Goal: Information Seeking & Learning: Find specific fact

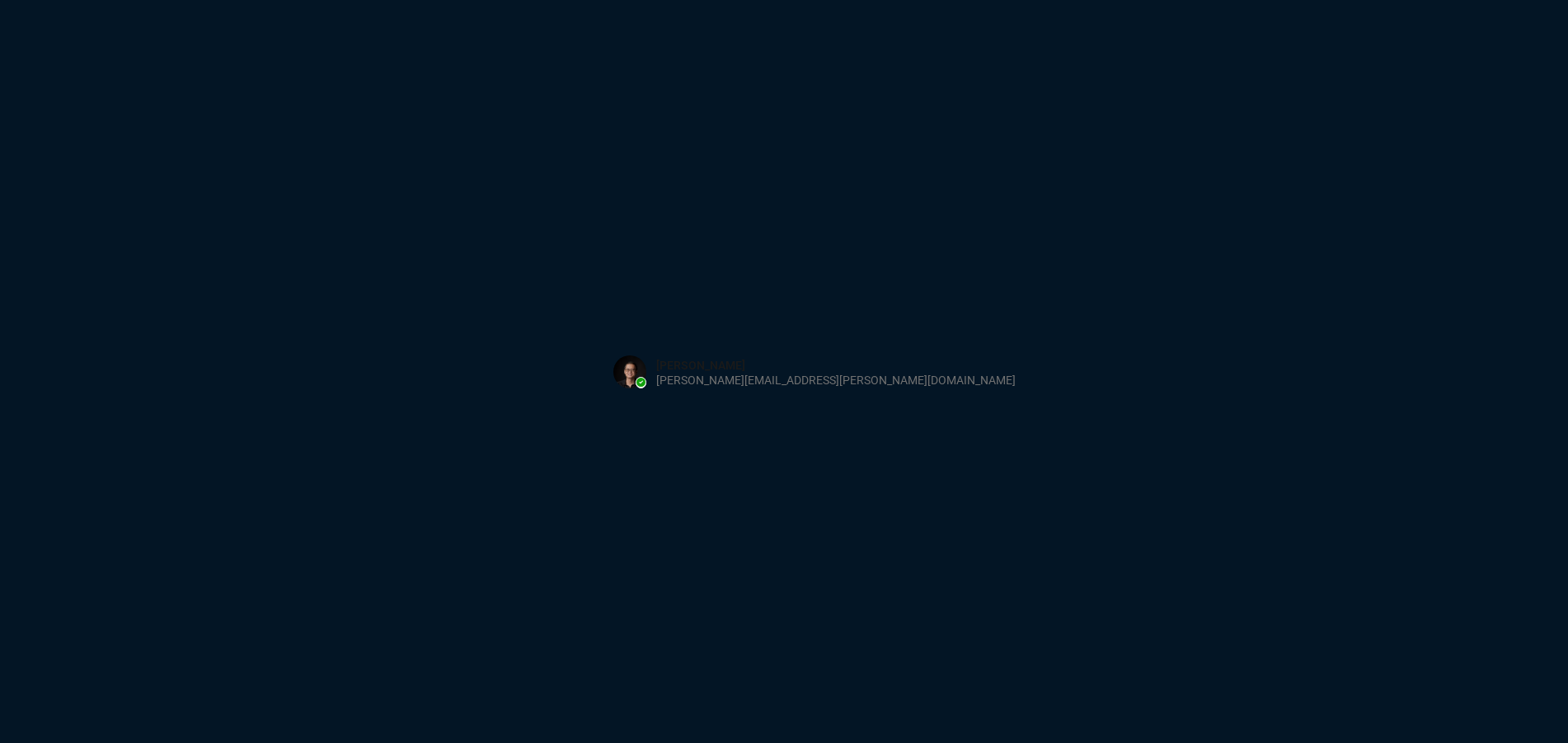
click at [823, 384] on button at bounding box center [815, 372] width 430 height 51
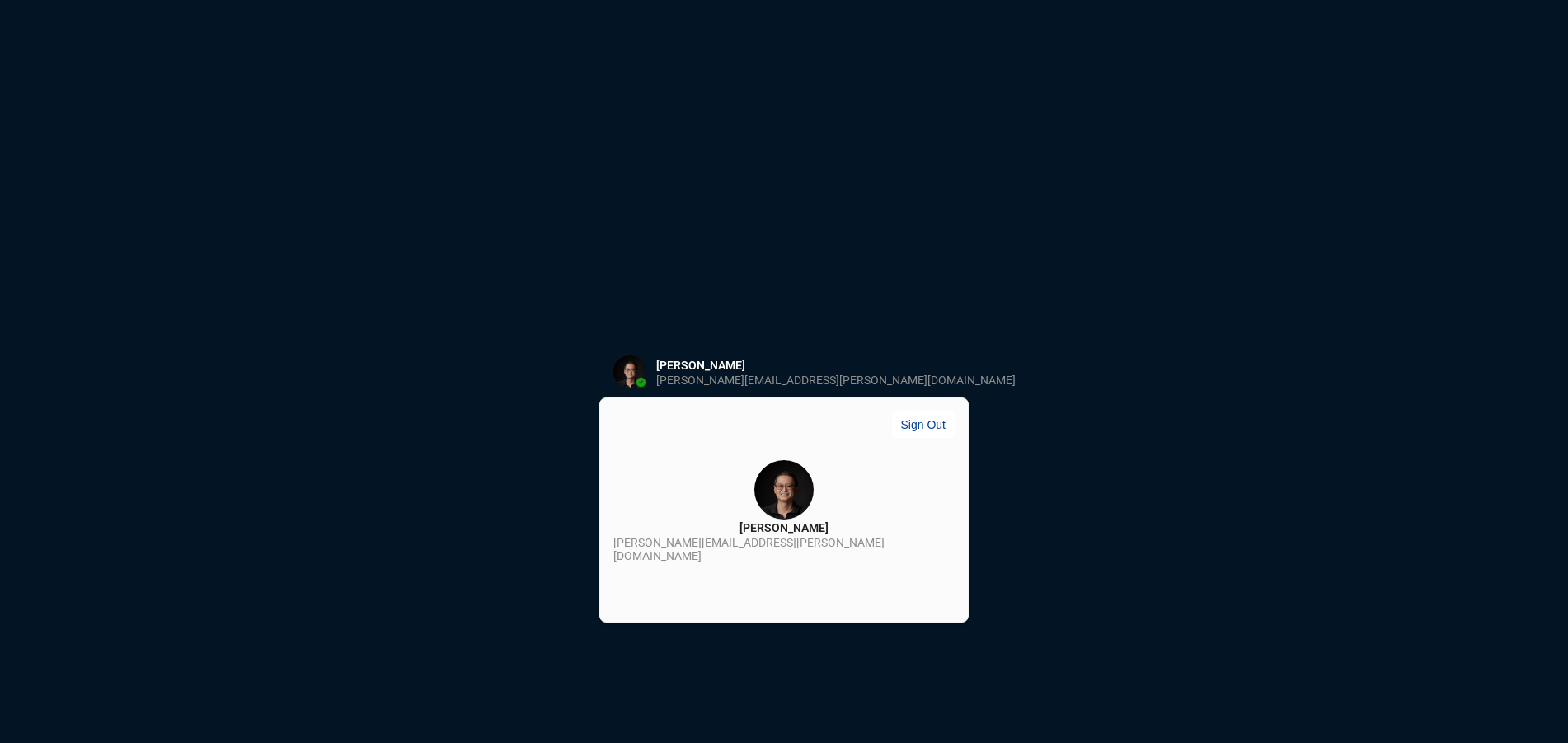
click at [993, 440] on div "Sign in with Microsoft" at bounding box center [784, 371] width 1568 height 743
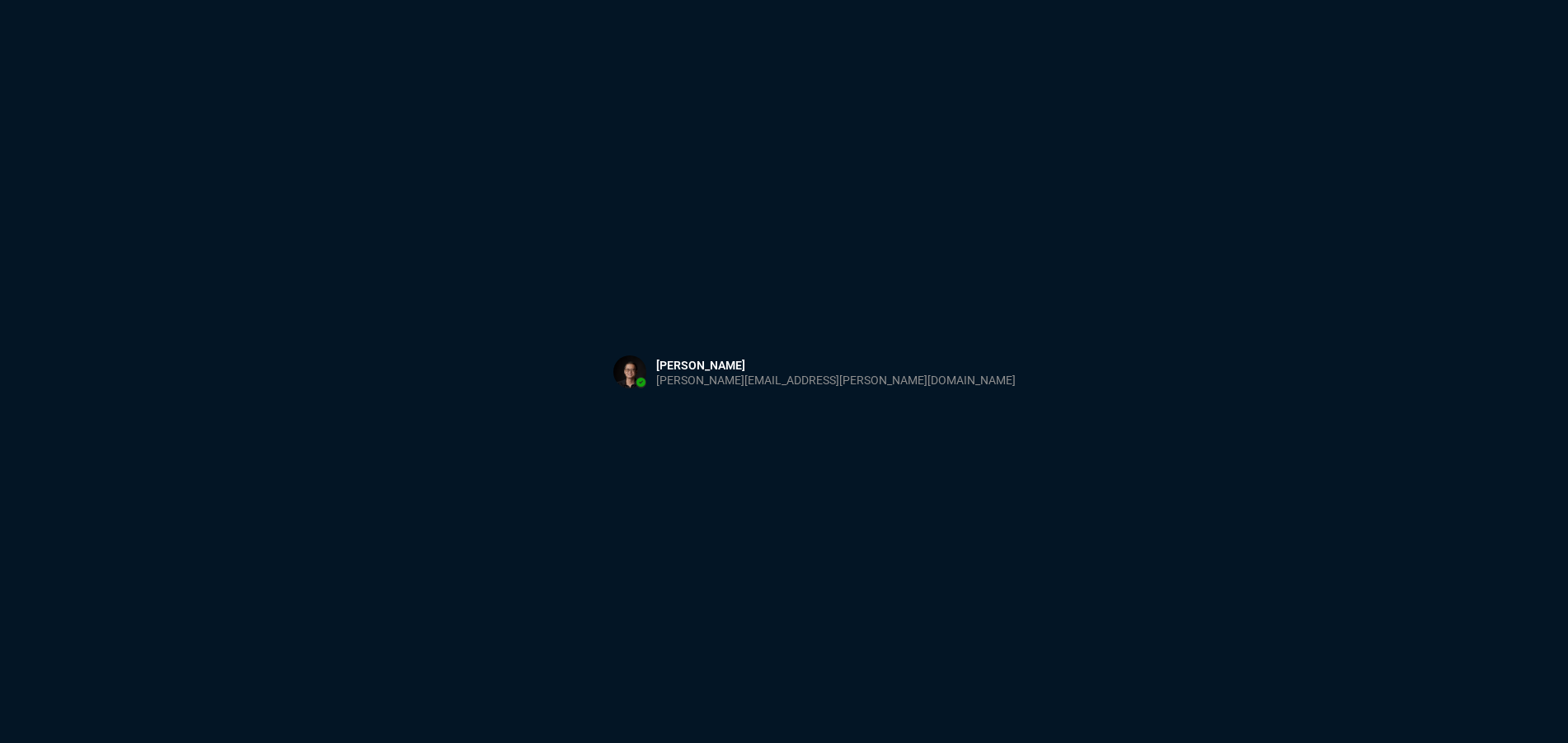
drag, startPoint x: 459, startPoint y: 226, endPoint x: 639, endPoint y: 317, distance: 201.7
click at [473, 235] on div "Sign in with Microsoft" at bounding box center [784, 371] width 1568 height 743
drag, startPoint x: 516, startPoint y: 257, endPoint x: 234, endPoint y: 43, distance: 354.0
click at [516, 249] on div "Sign in with Microsoft" at bounding box center [784, 371] width 1568 height 743
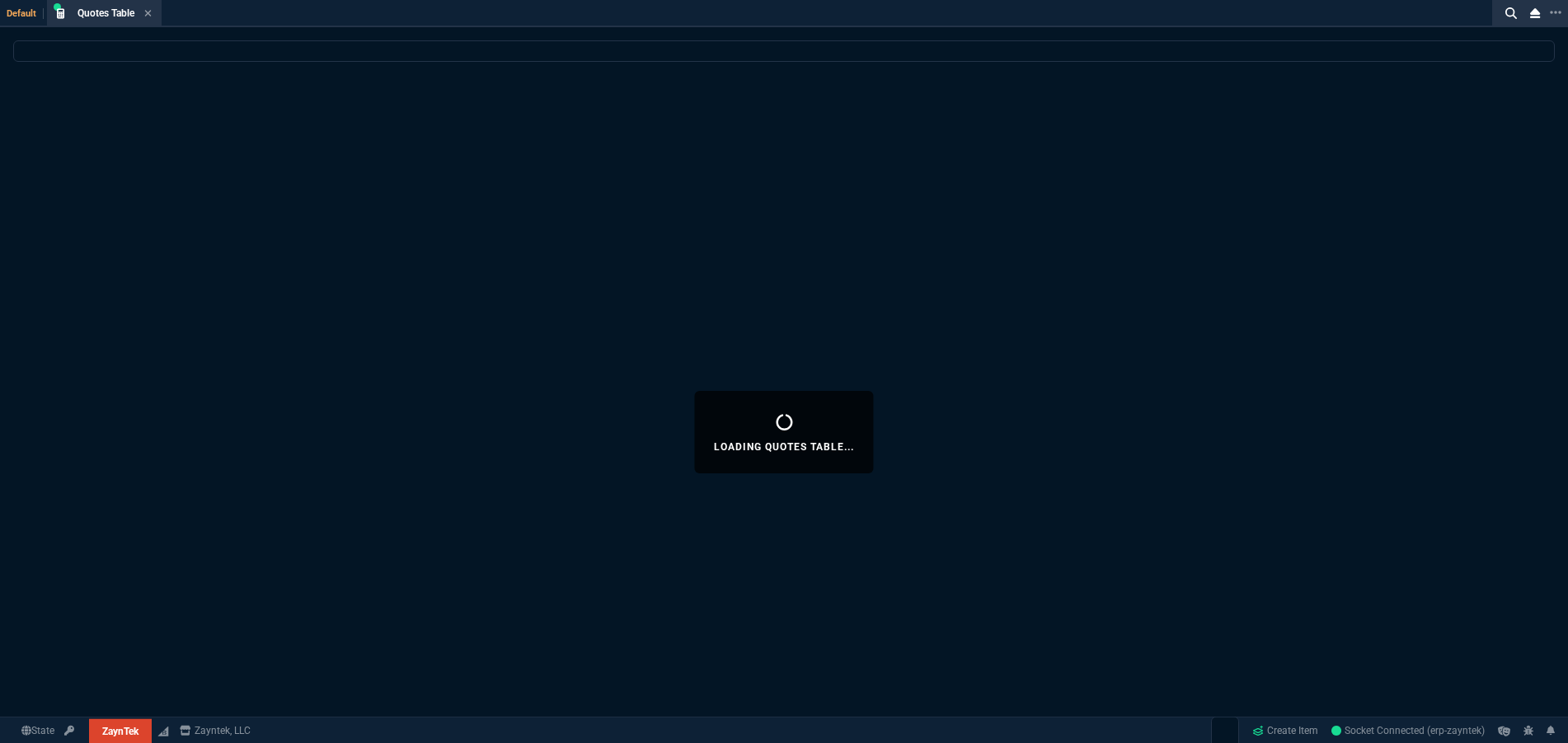
select select "3: HUAN"
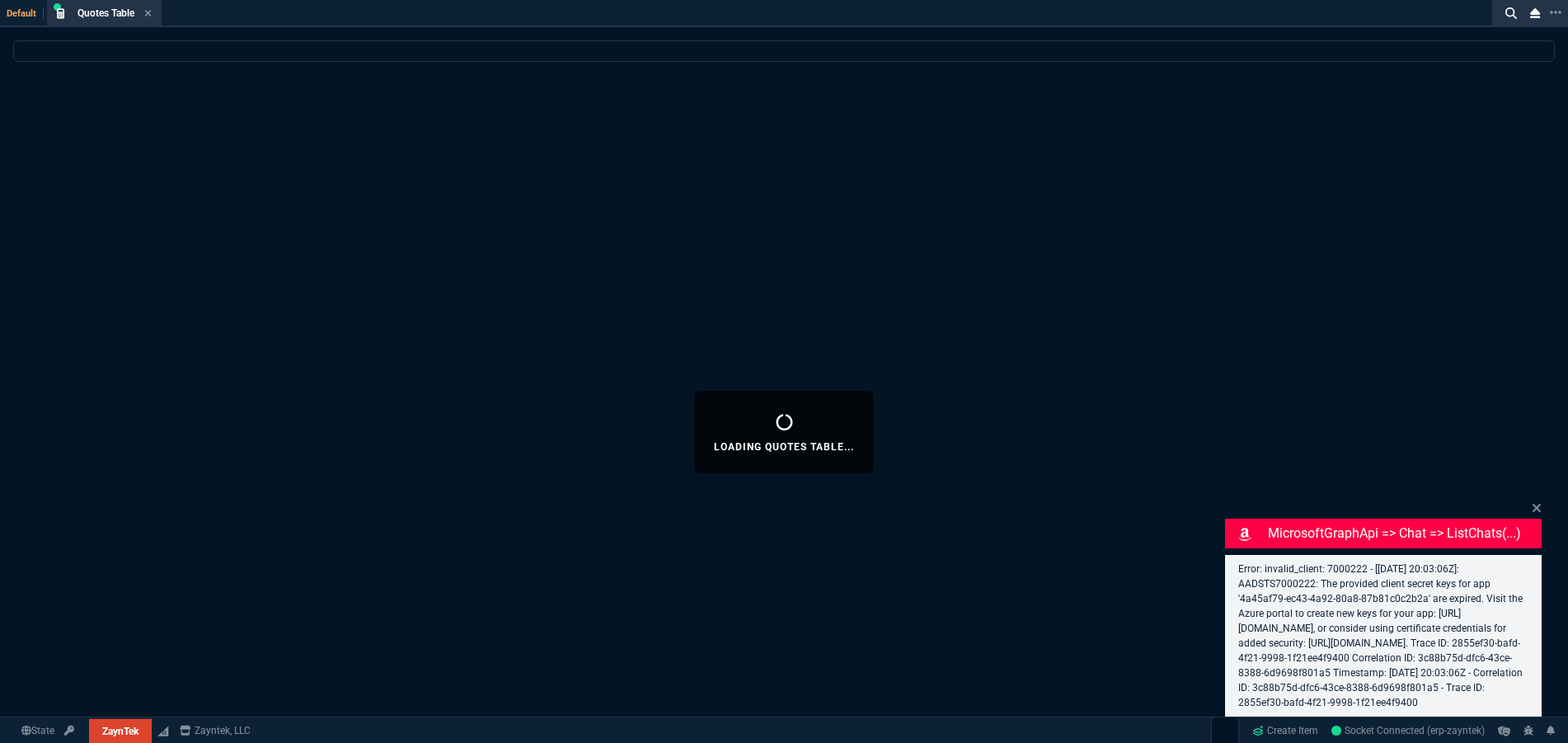
select select
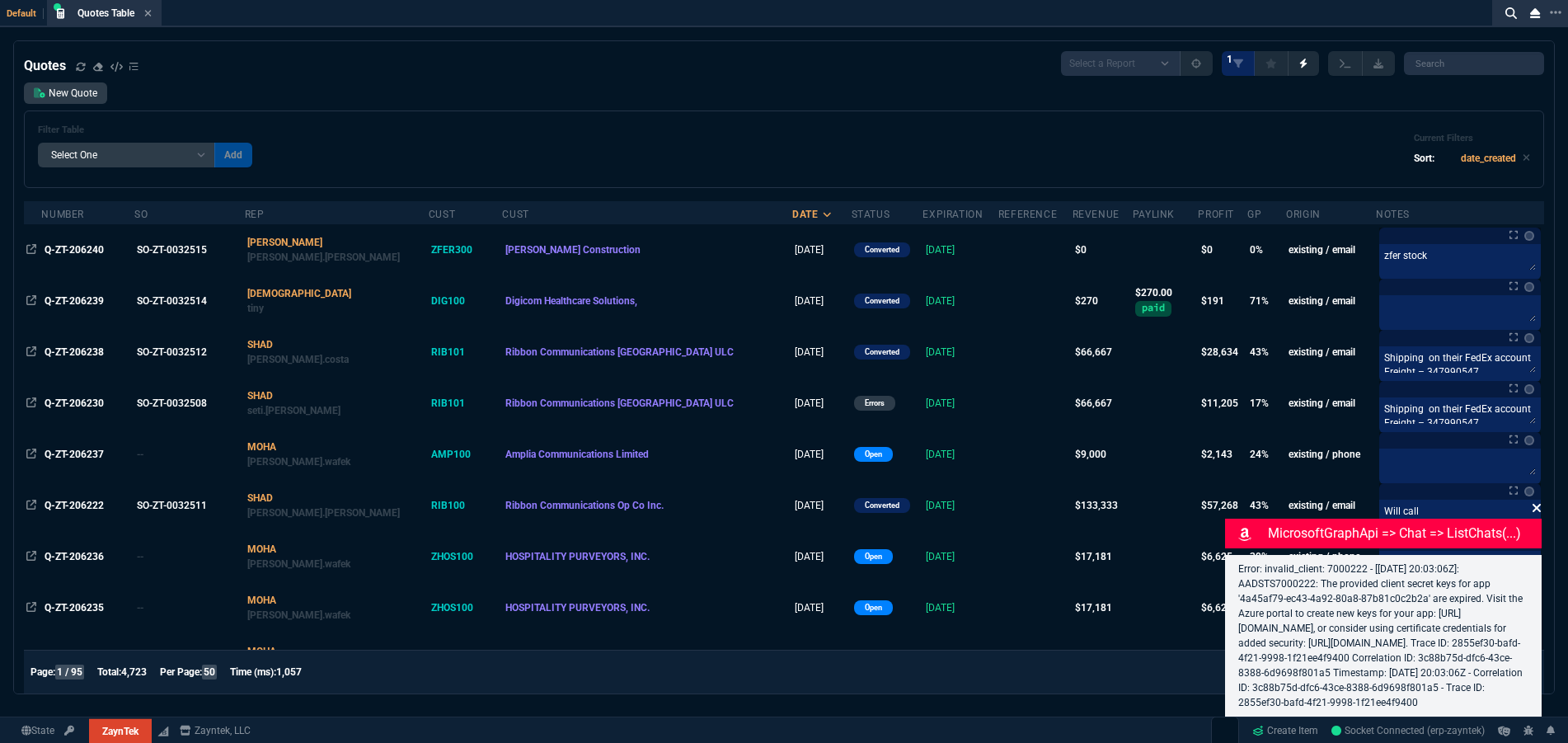
click at [1536, 555] on div "Error: invalid_client: 7000222 - [[DATE] 20:03:06Z]: AADSTS7000222: The provide…" at bounding box center [1383, 635] width 317 height 162
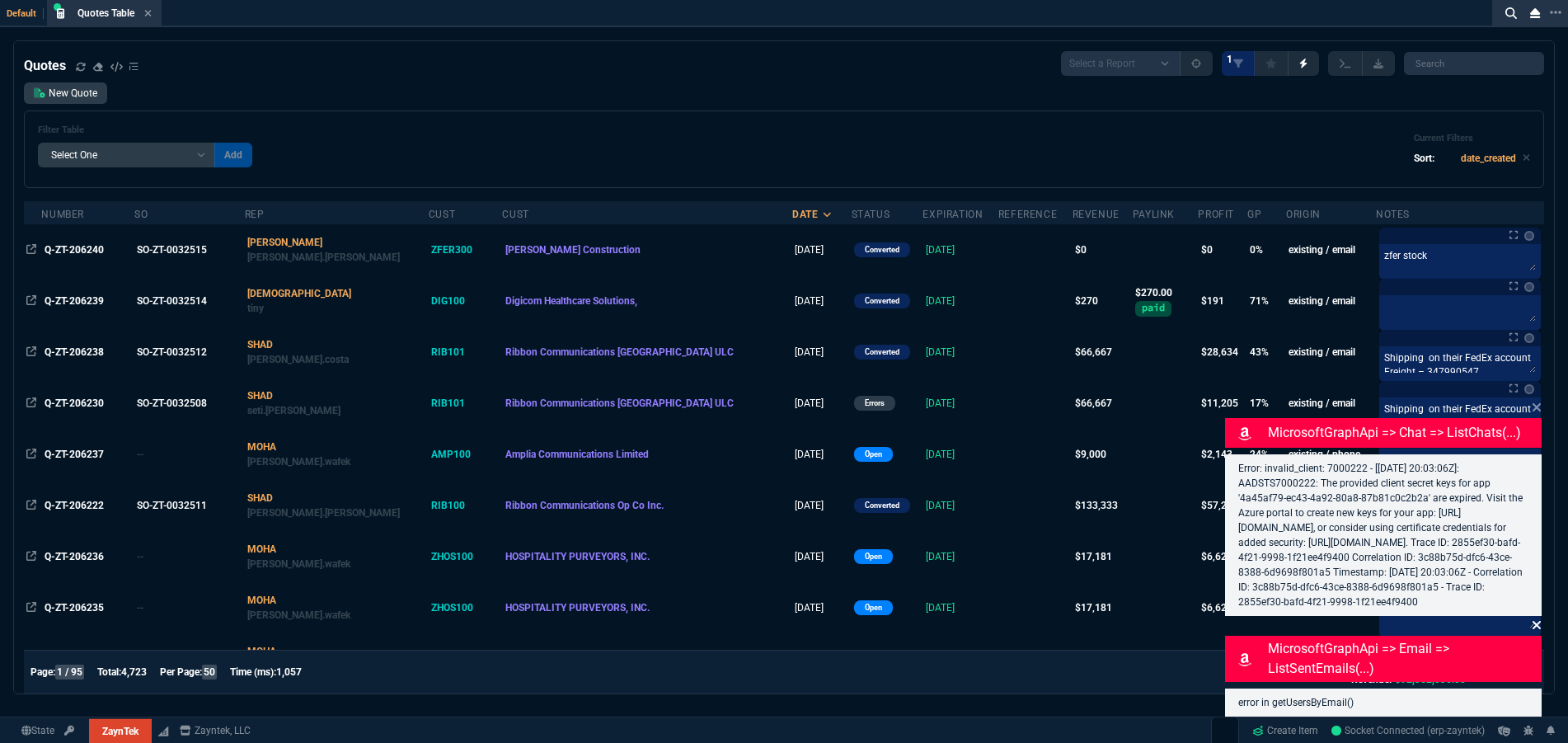
click at [1535, 624] on icon at bounding box center [1536, 625] width 8 height 8
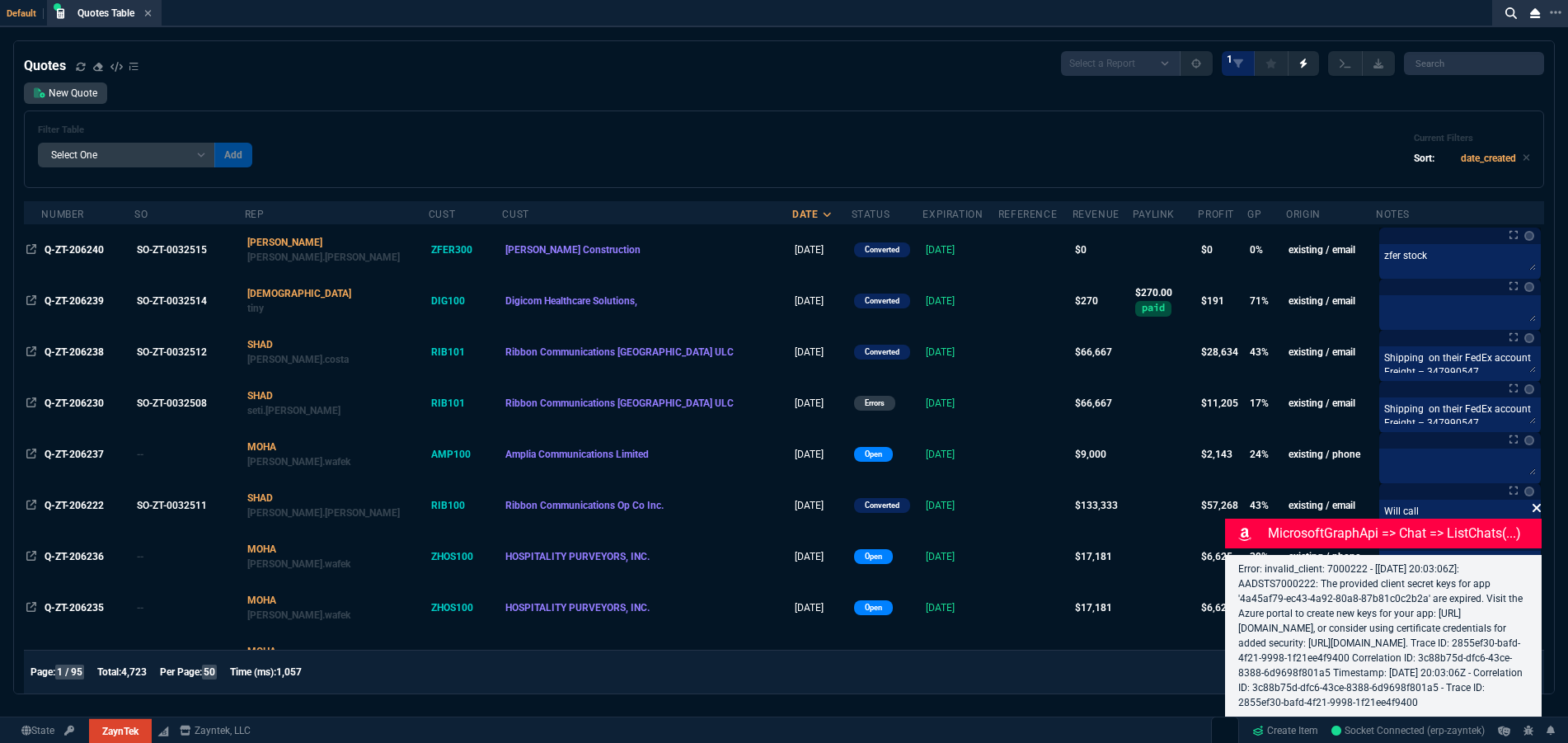
click at [1538, 507] on icon at bounding box center [1536, 508] width 8 height 8
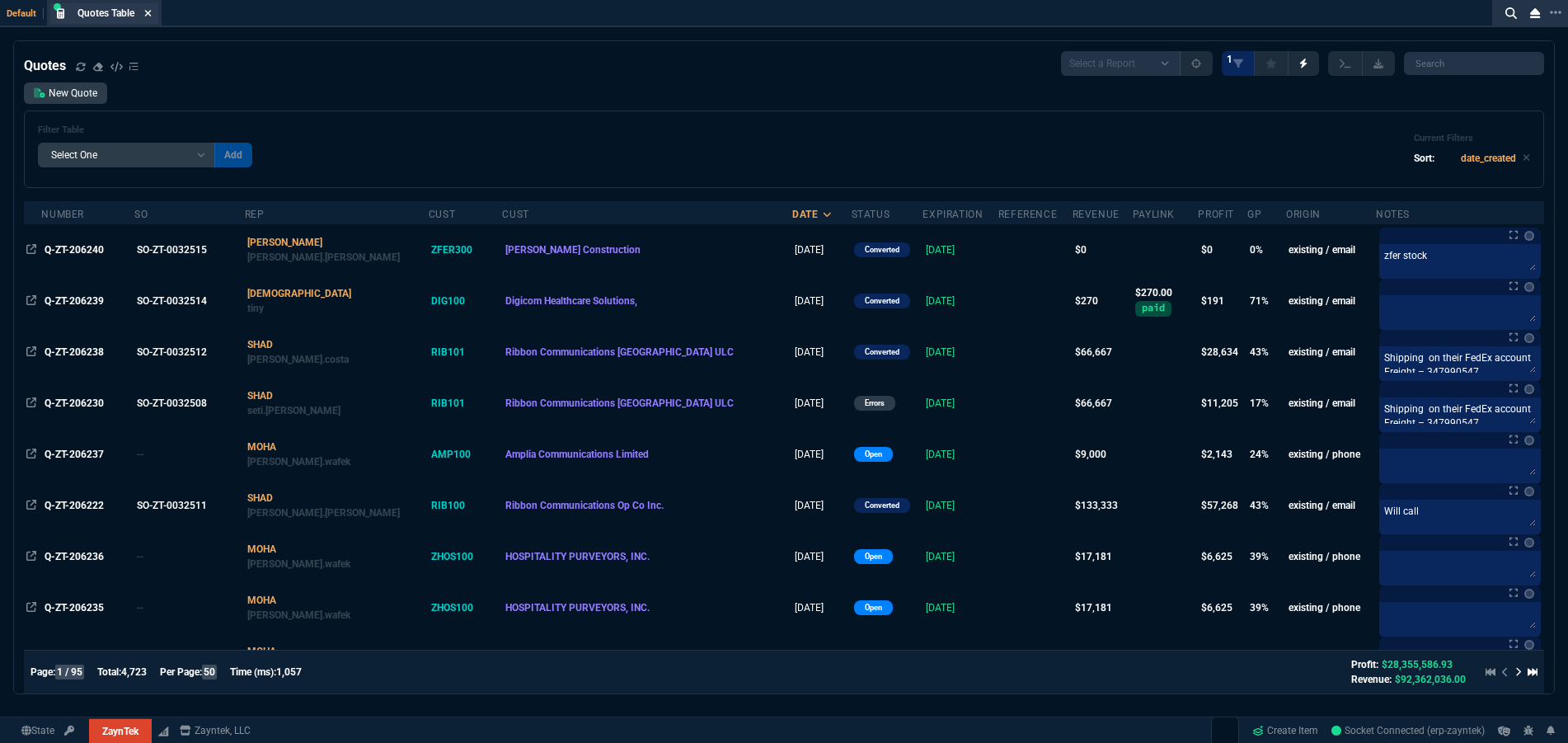
click at [148, 8] on nx-icon at bounding box center [148, 14] width 8 height 13
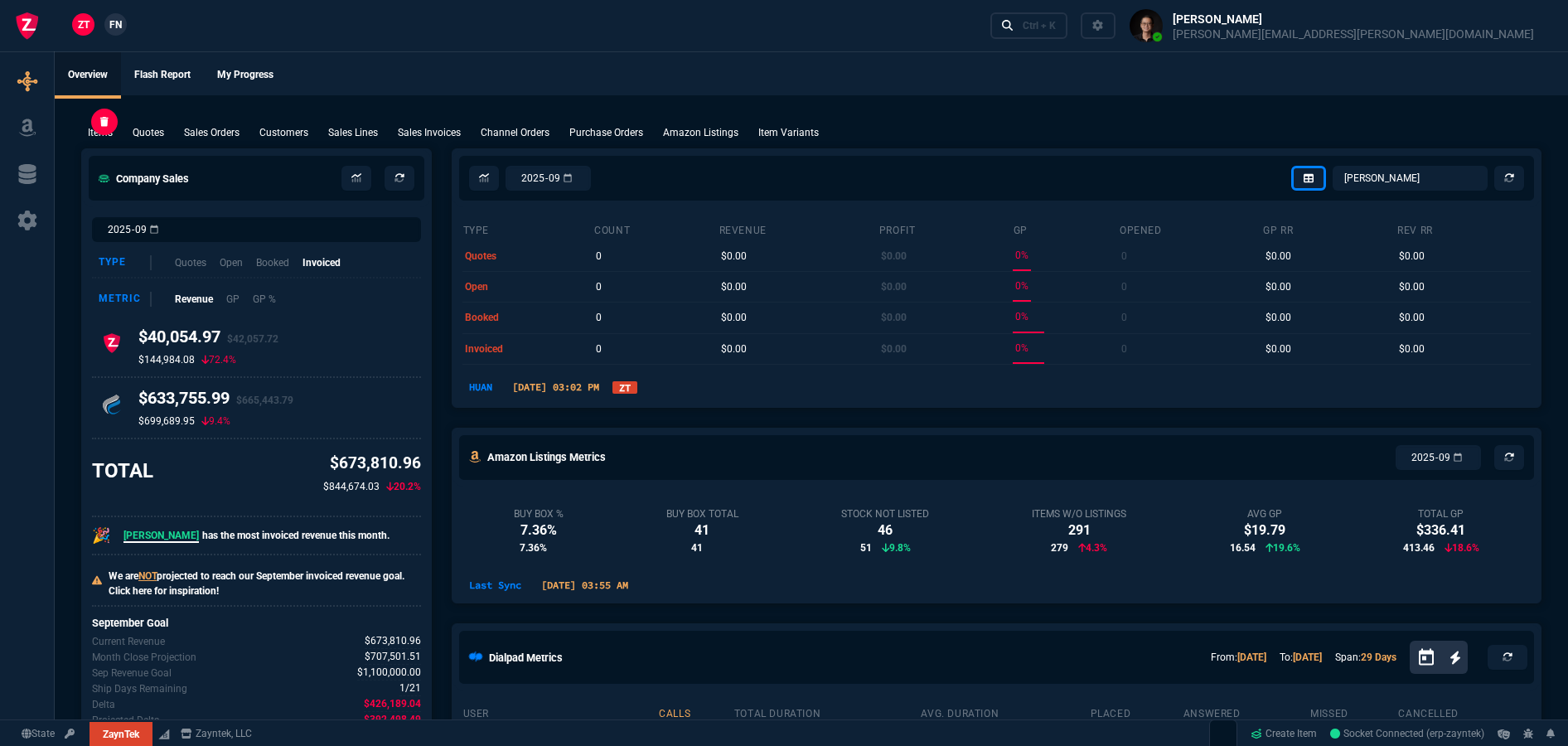
click at [103, 131] on p "Items" at bounding box center [100, 132] width 25 height 15
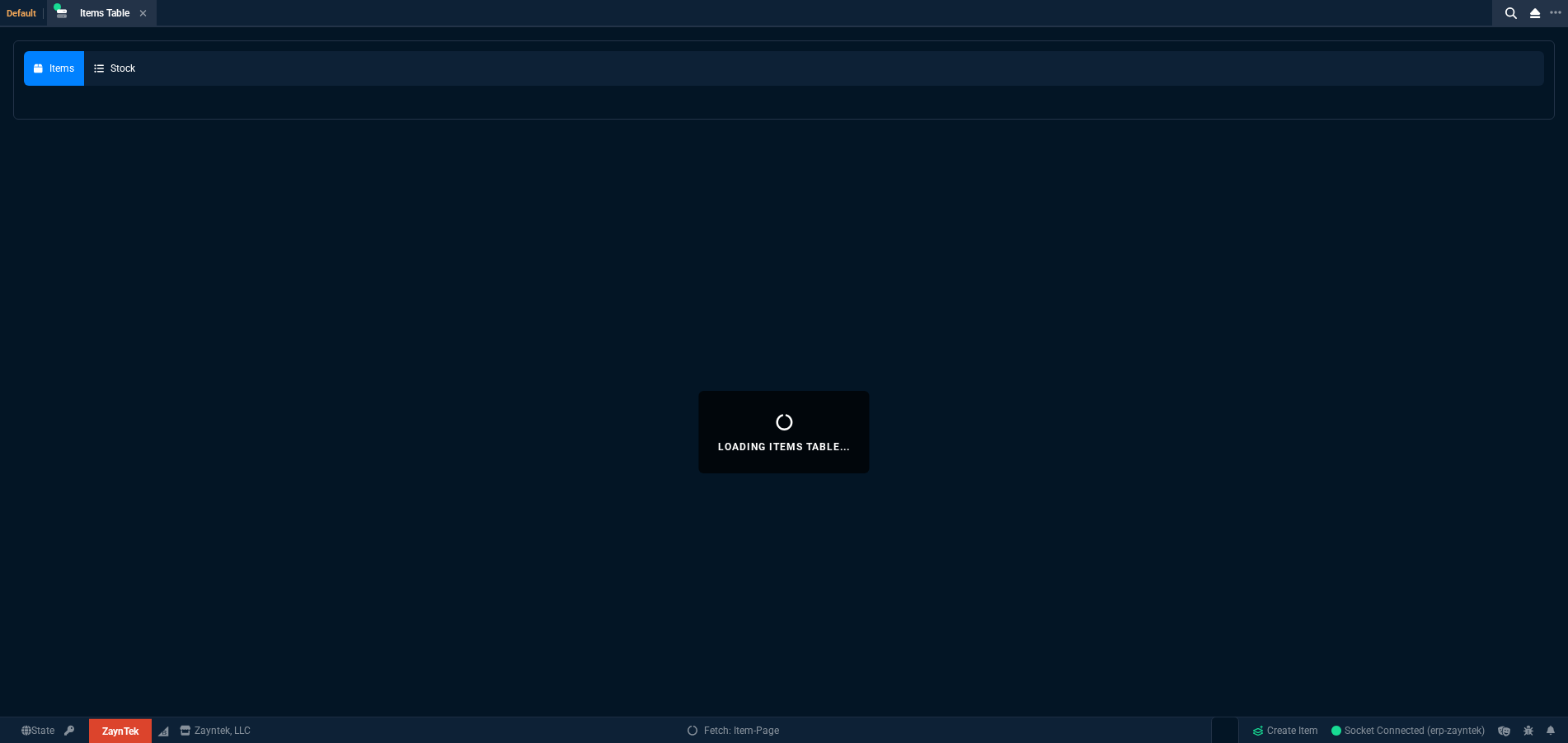
select select
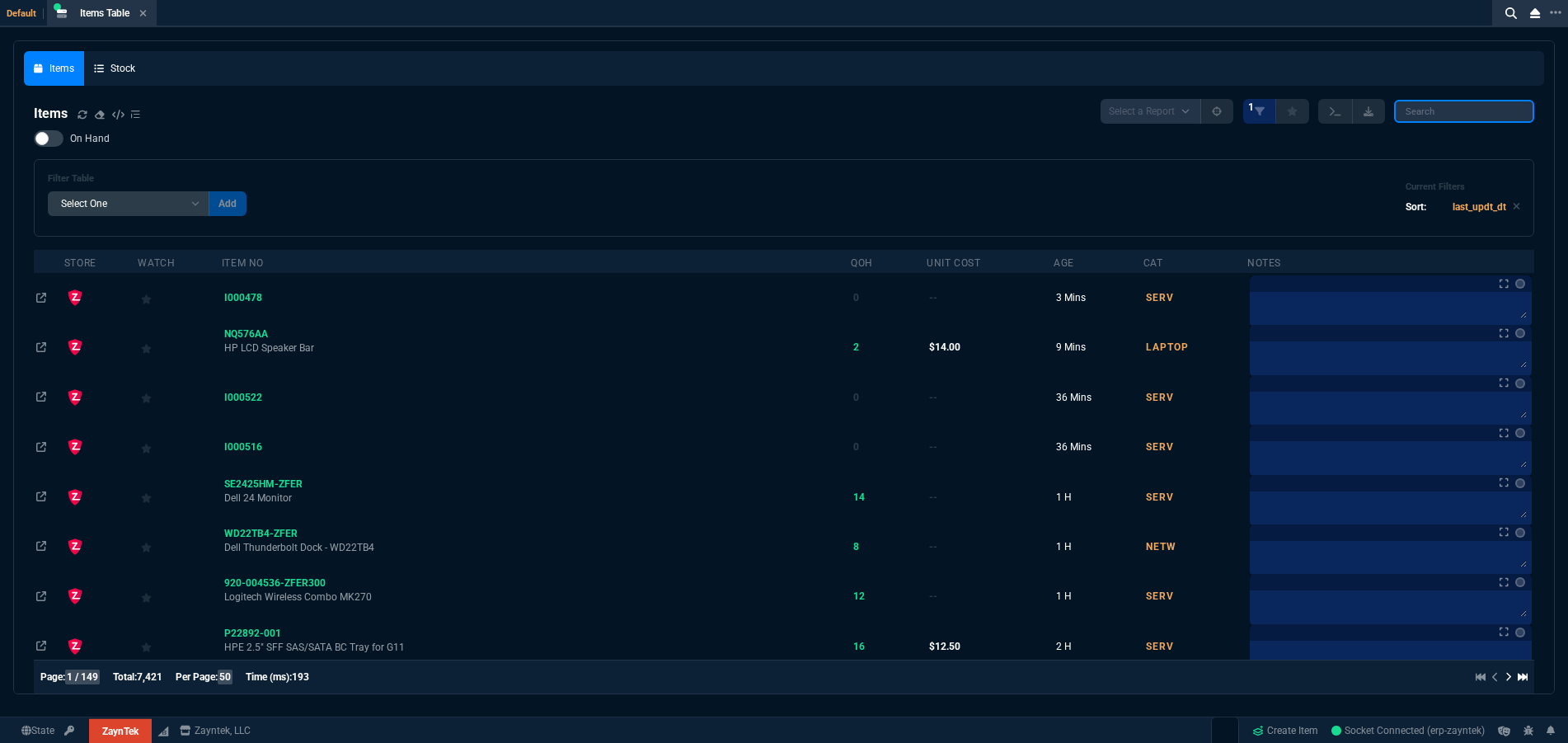
click at [1423, 114] on input "search" at bounding box center [1463, 111] width 140 height 23
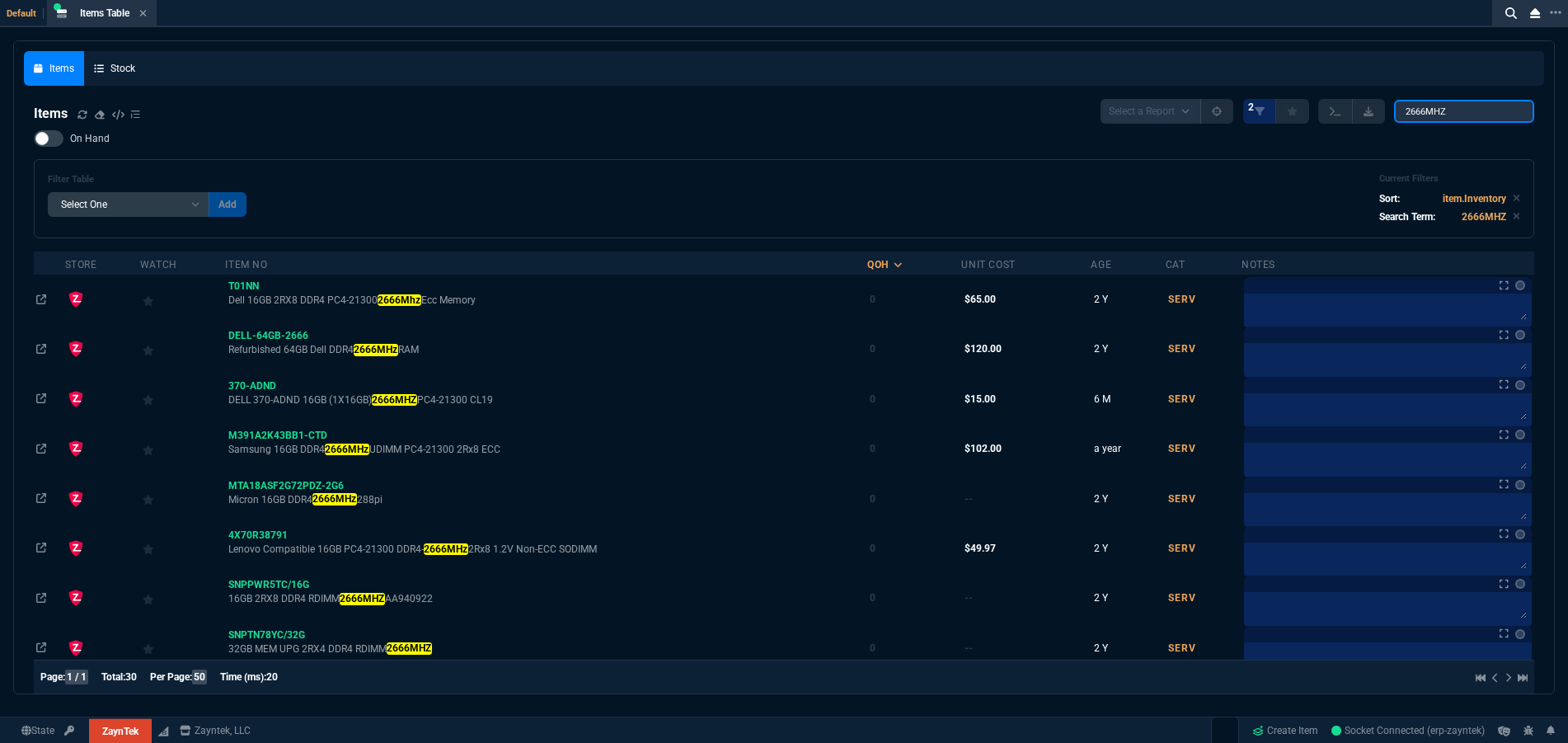
drag, startPoint x: 1425, startPoint y: 111, endPoint x: 1487, endPoint y: 111, distance: 62.0
click at [1487, 111] on input "2666MHZ" at bounding box center [1463, 111] width 140 height 23
type input "2666"
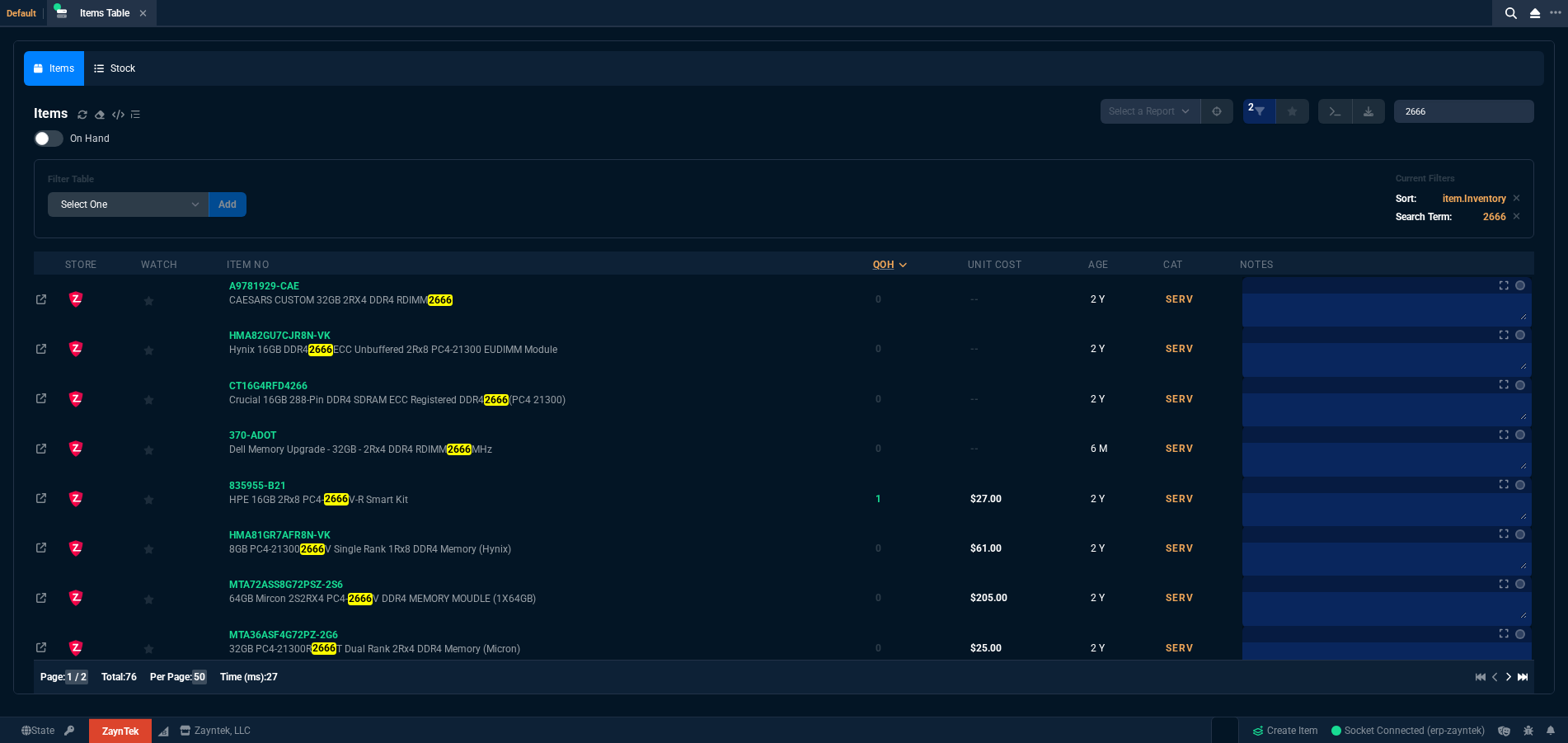
click at [891, 268] on div "QOH" at bounding box center [884, 264] width 22 height 13
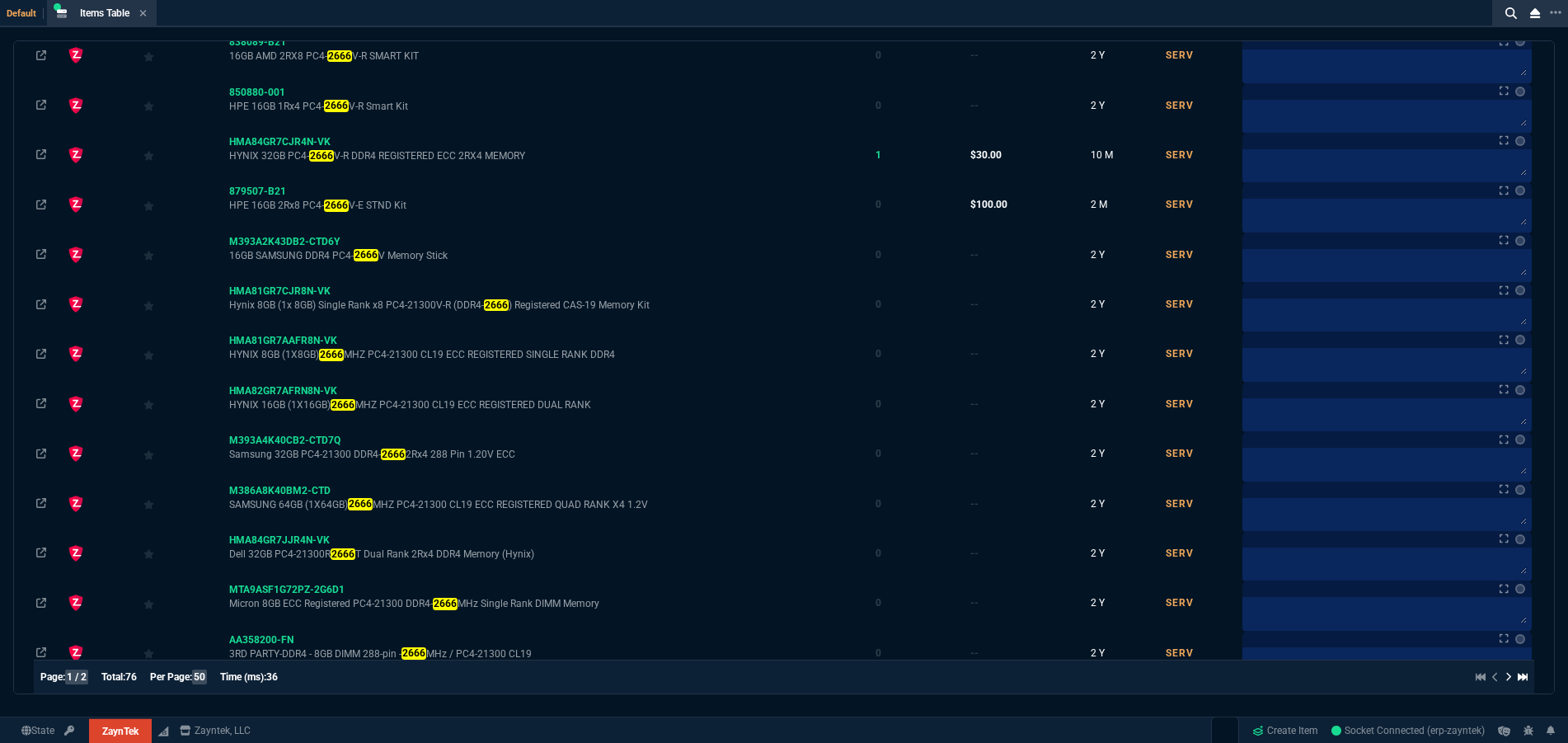
scroll to position [2131, 0]
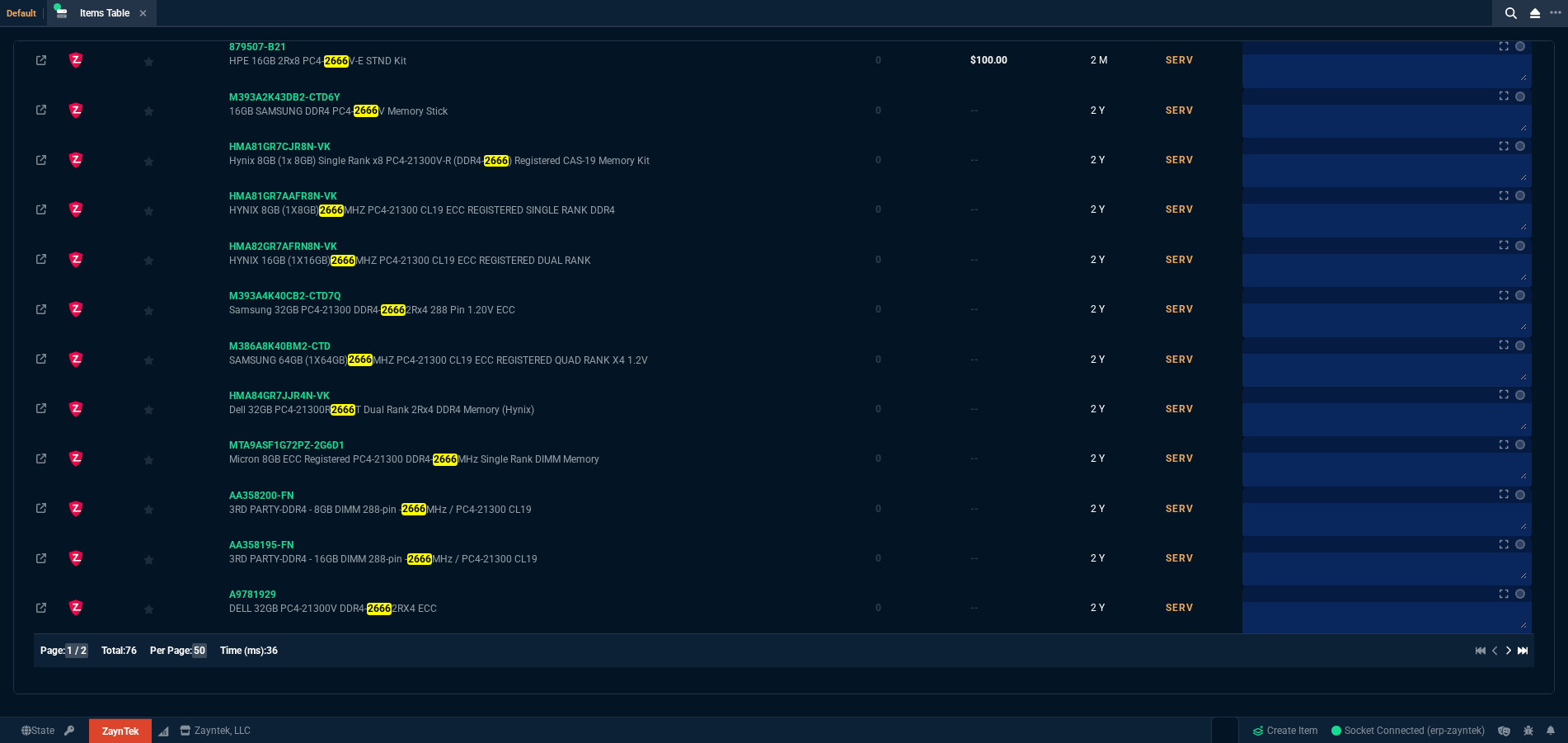
click at [1505, 650] on icon at bounding box center [1508, 650] width 7 height 10
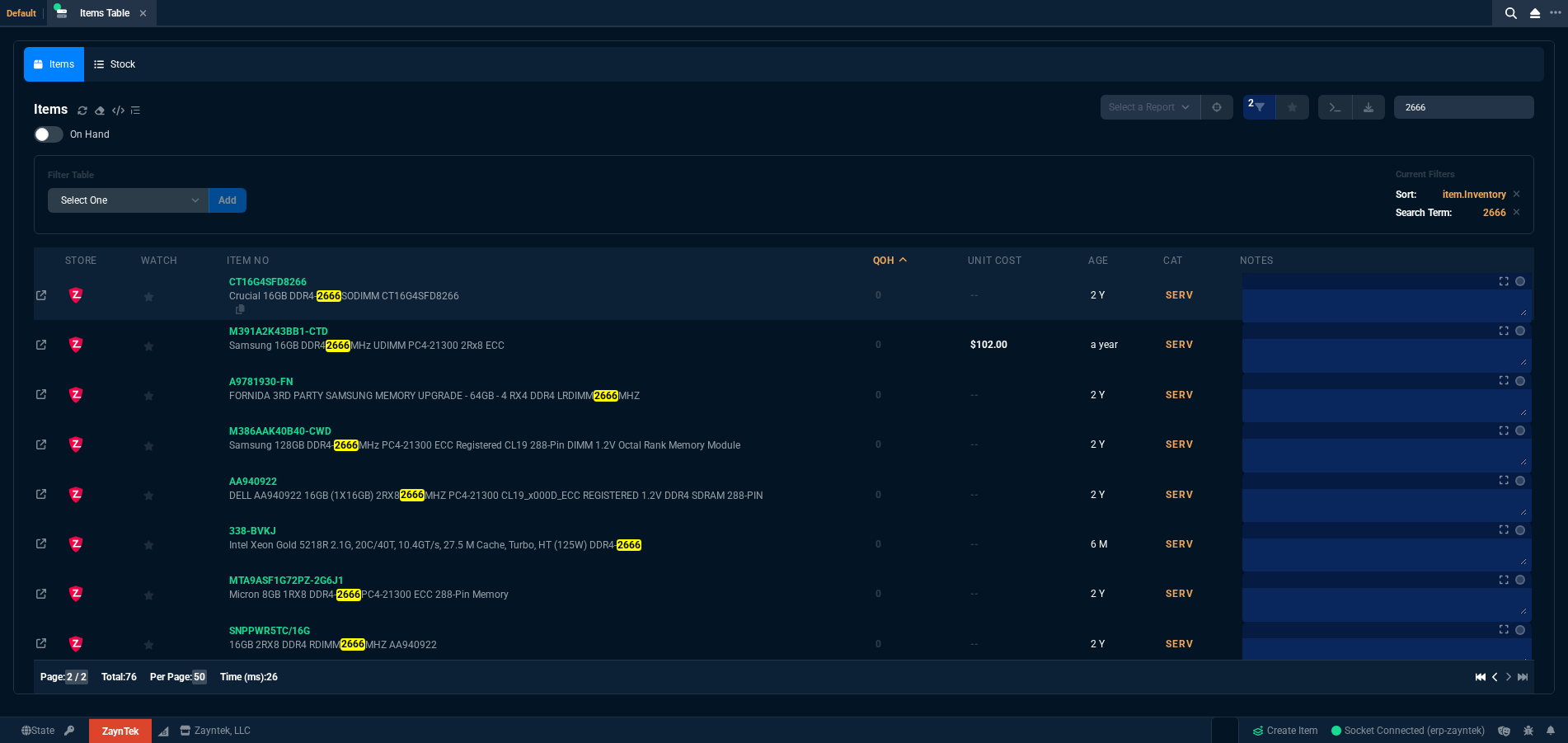
scroll to position [0, 0]
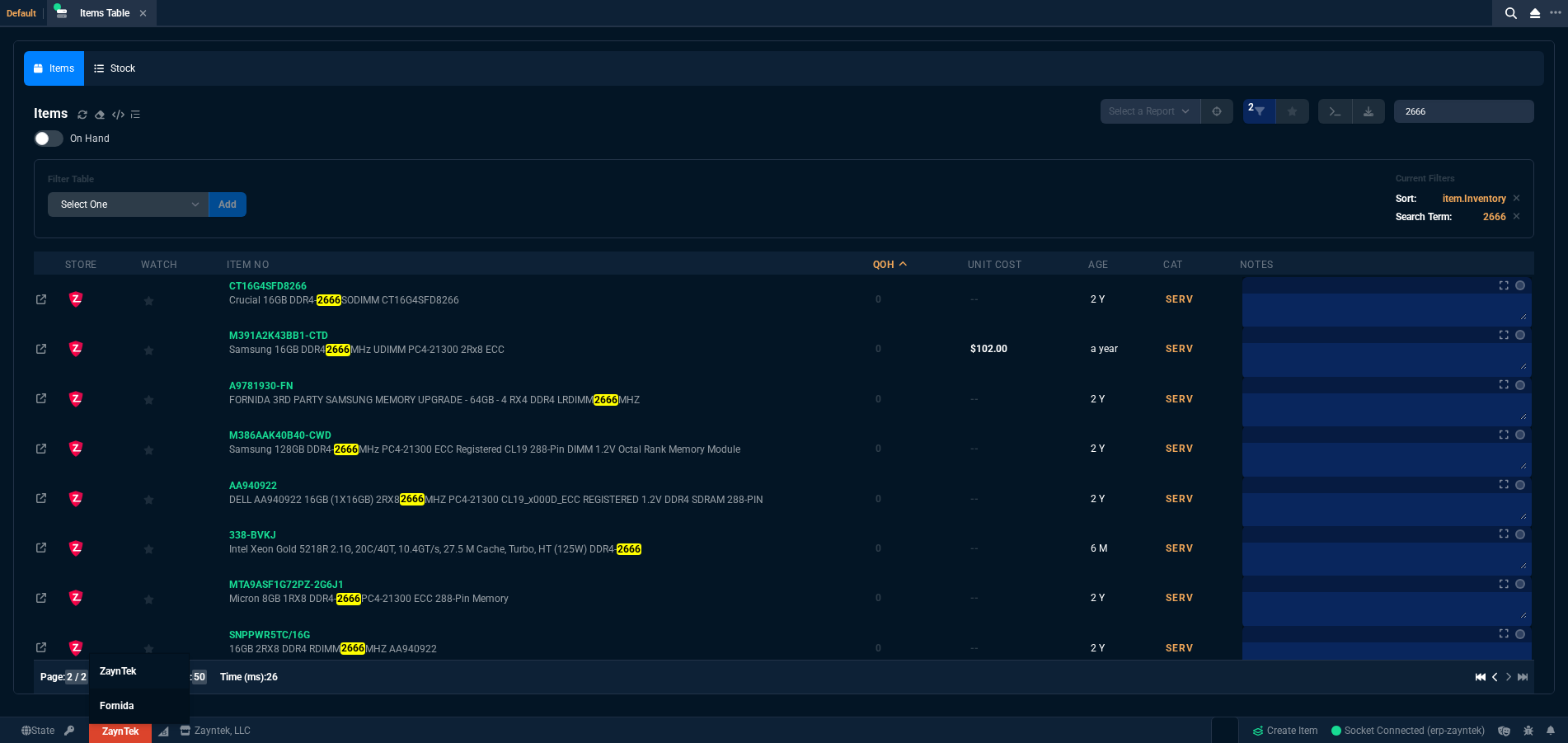
click at [124, 709] on span "Fornida" at bounding box center [116, 706] width 34 height 12
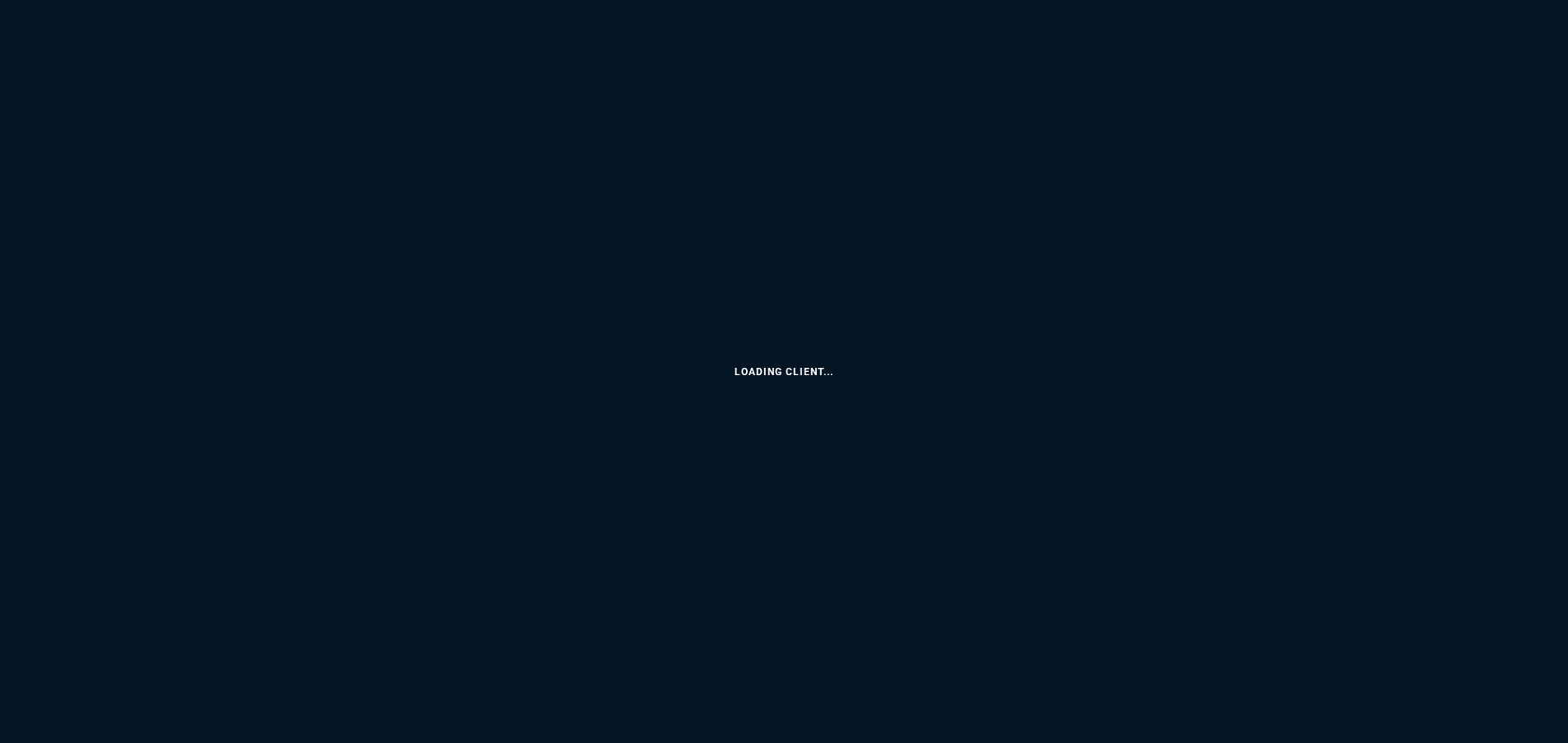
select select "3: HUAN"
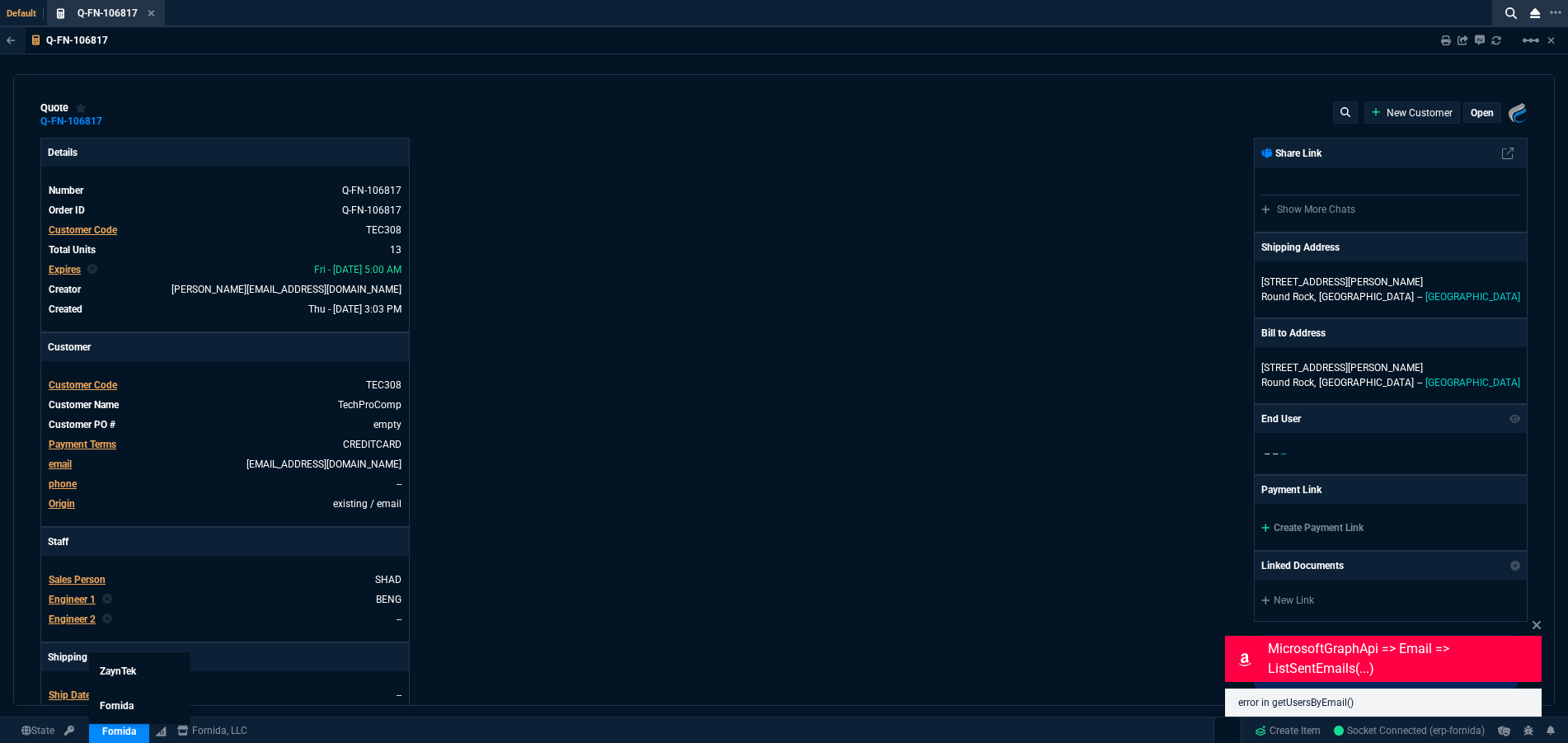
type input "25"
type input "3230"
type input "27"
type input "400"
type input "75"
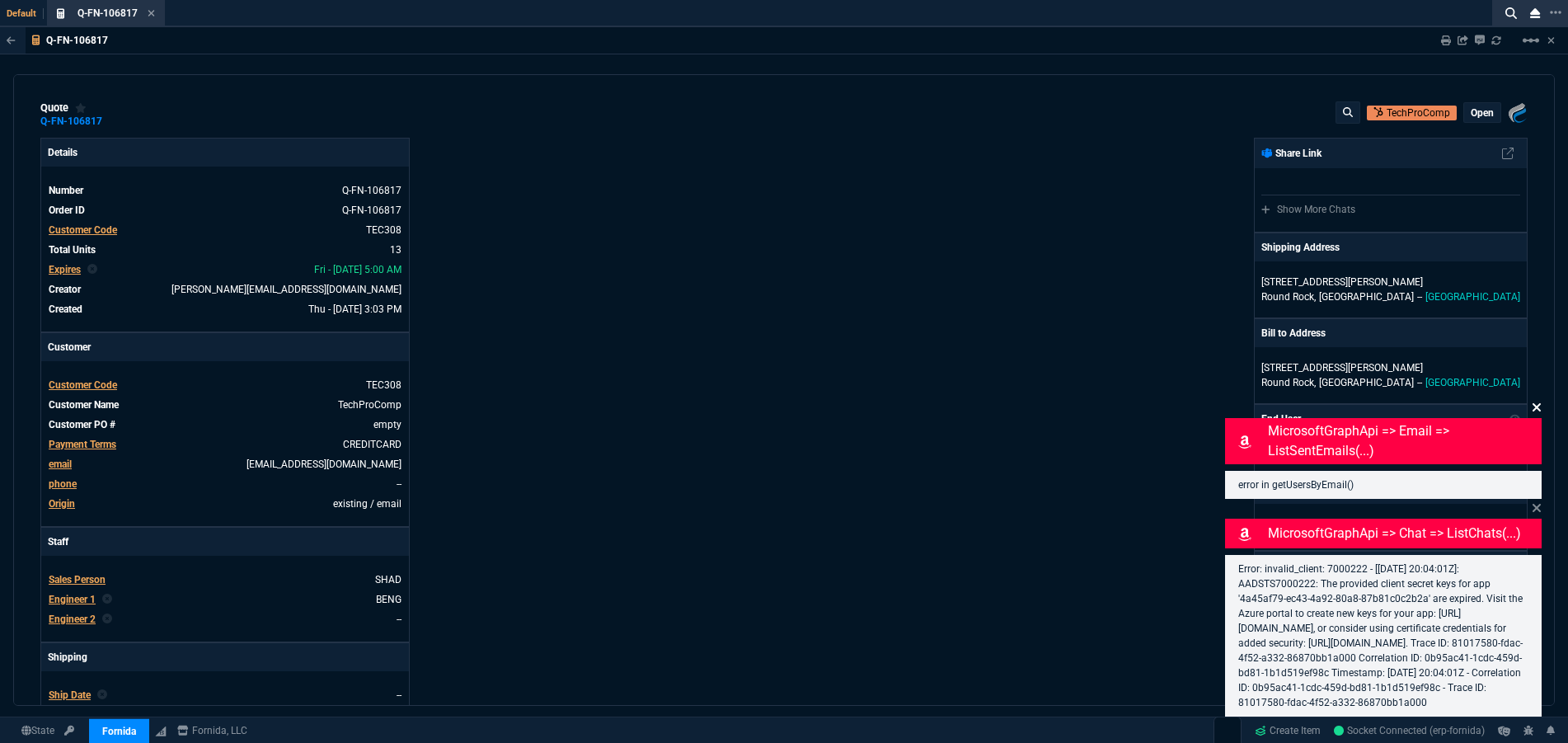
click at [1533, 401] on icon at bounding box center [1536, 407] width 10 height 13
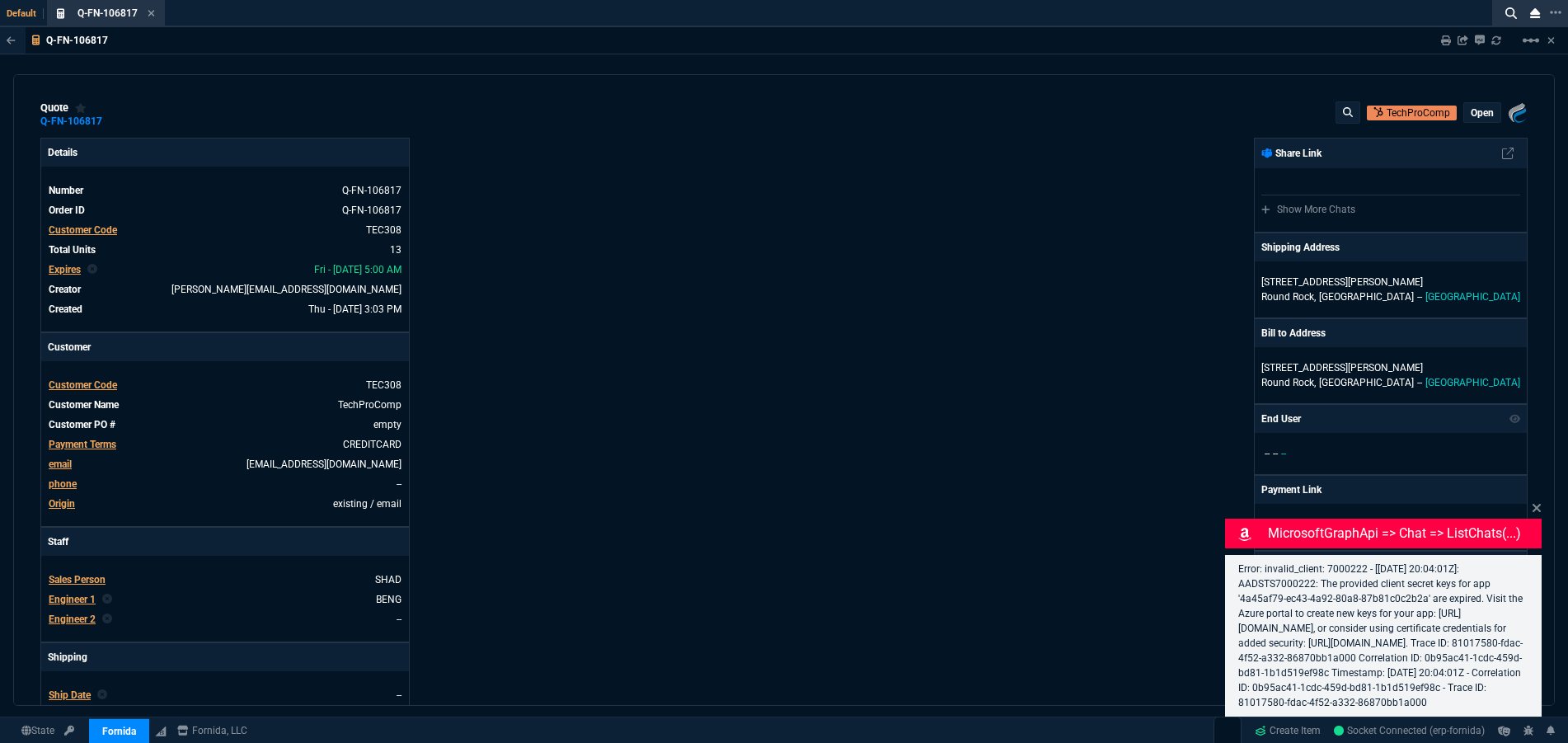
drag, startPoint x: 1536, startPoint y: 494, endPoint x: 912, endPoint y: 473, distance: 624.4
click at [1536, 504] on icon at bounding box center [1536, 508] width 8 height 8
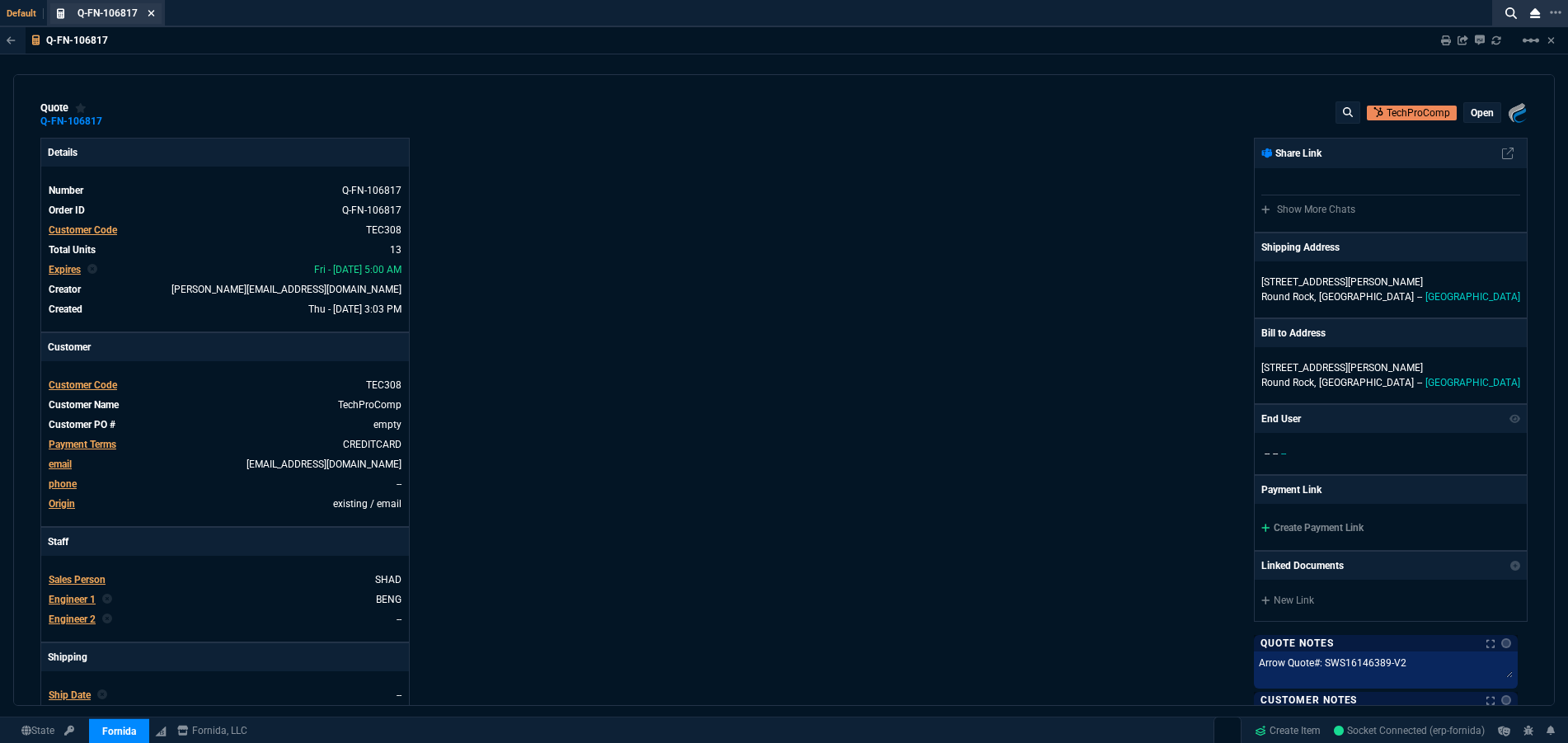
click at [152, 13] on icon at bounding box center [151, 13] width 7 height 7
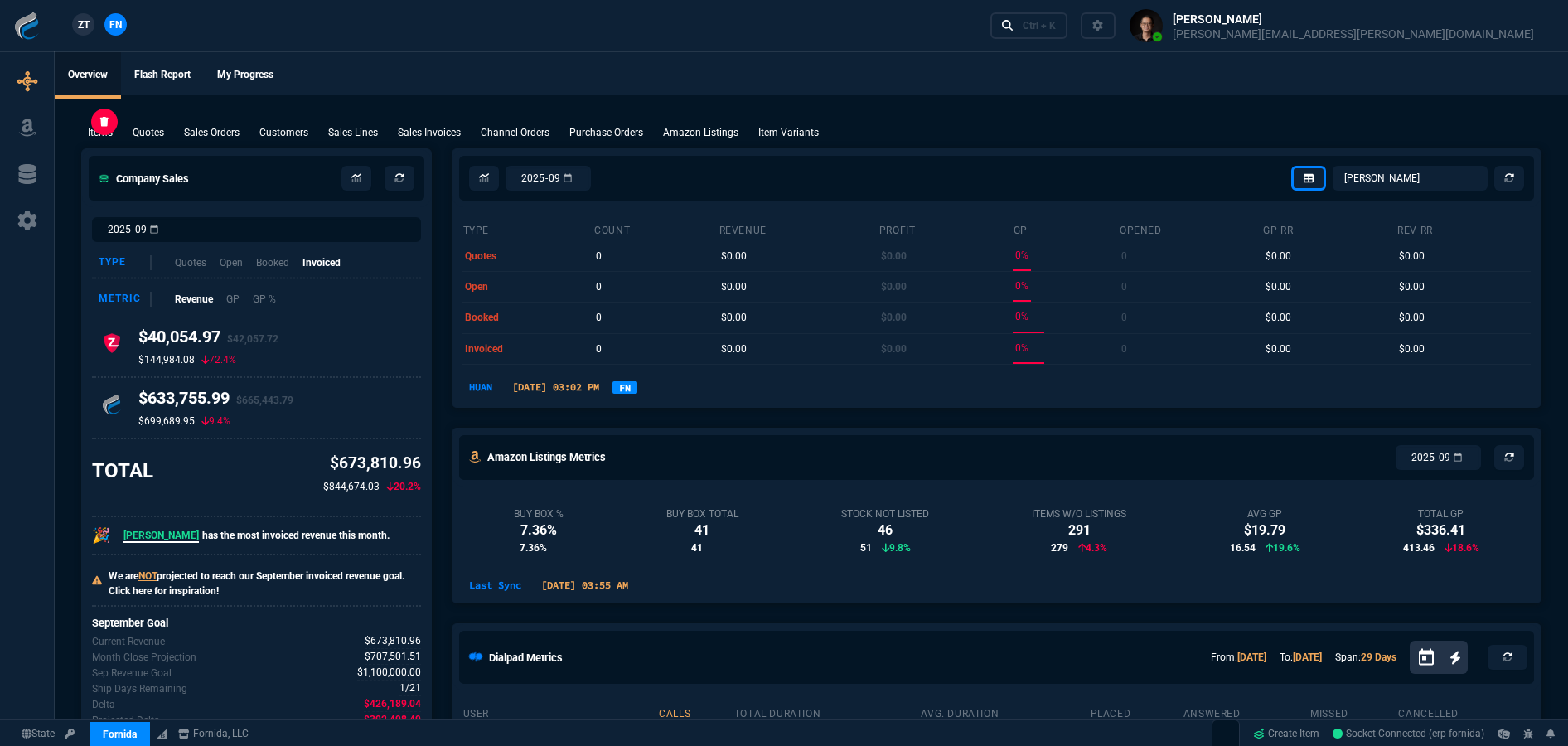
click at [96, 129] on p "Items" at bounding box center [100, 132] width 25 height 15
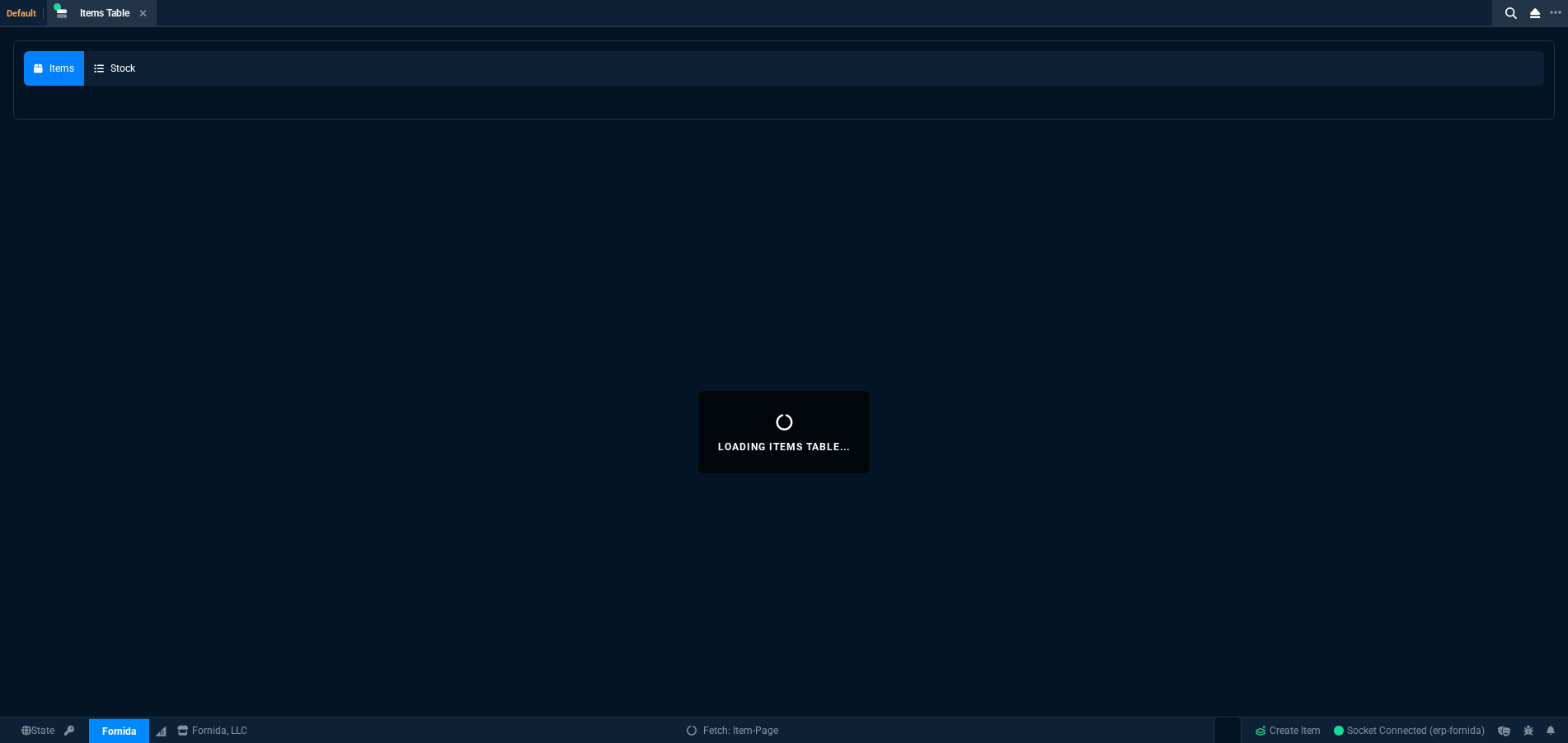
select select
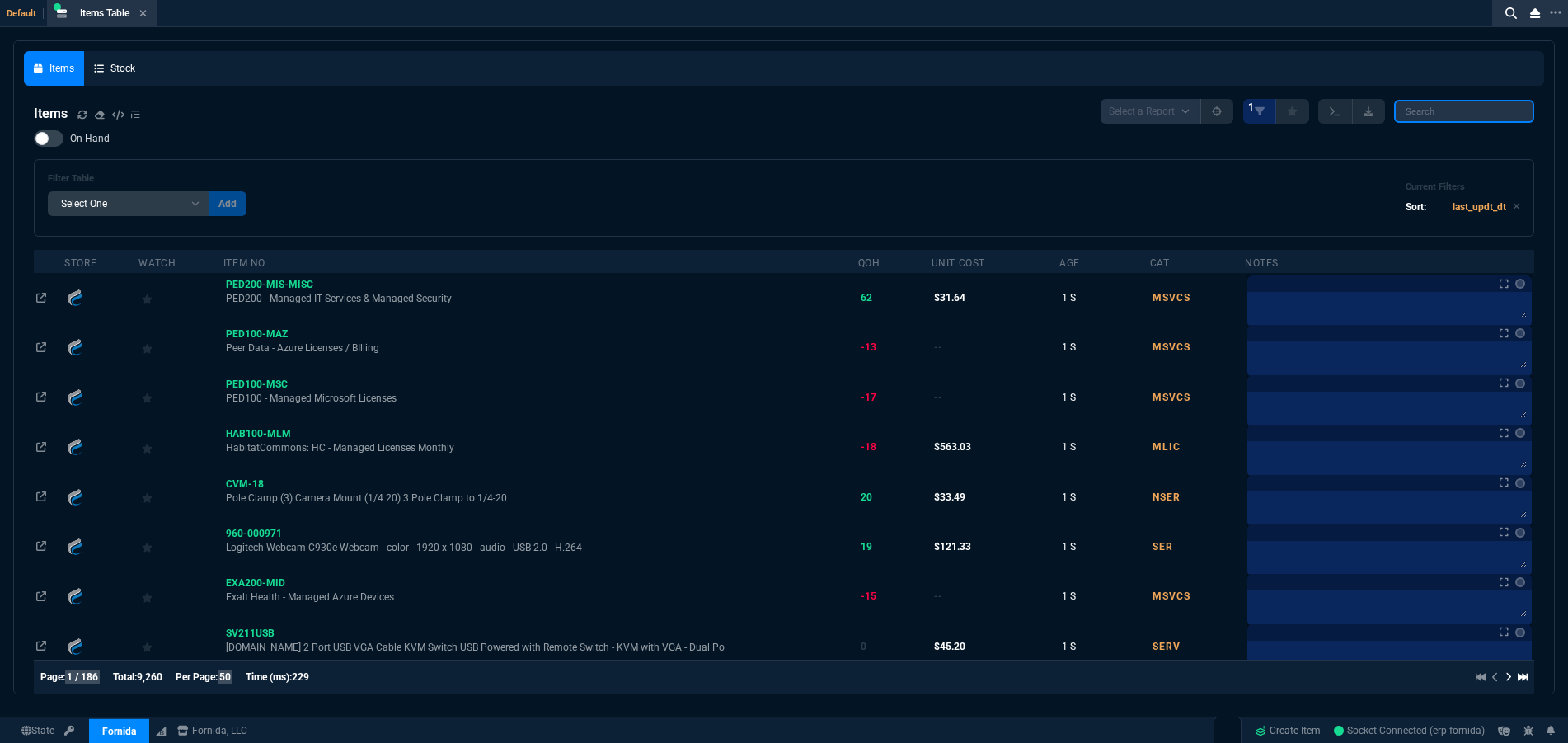
click at [1460, 108] on input "search" at bounding box center [1463, 111] width 140 height 23
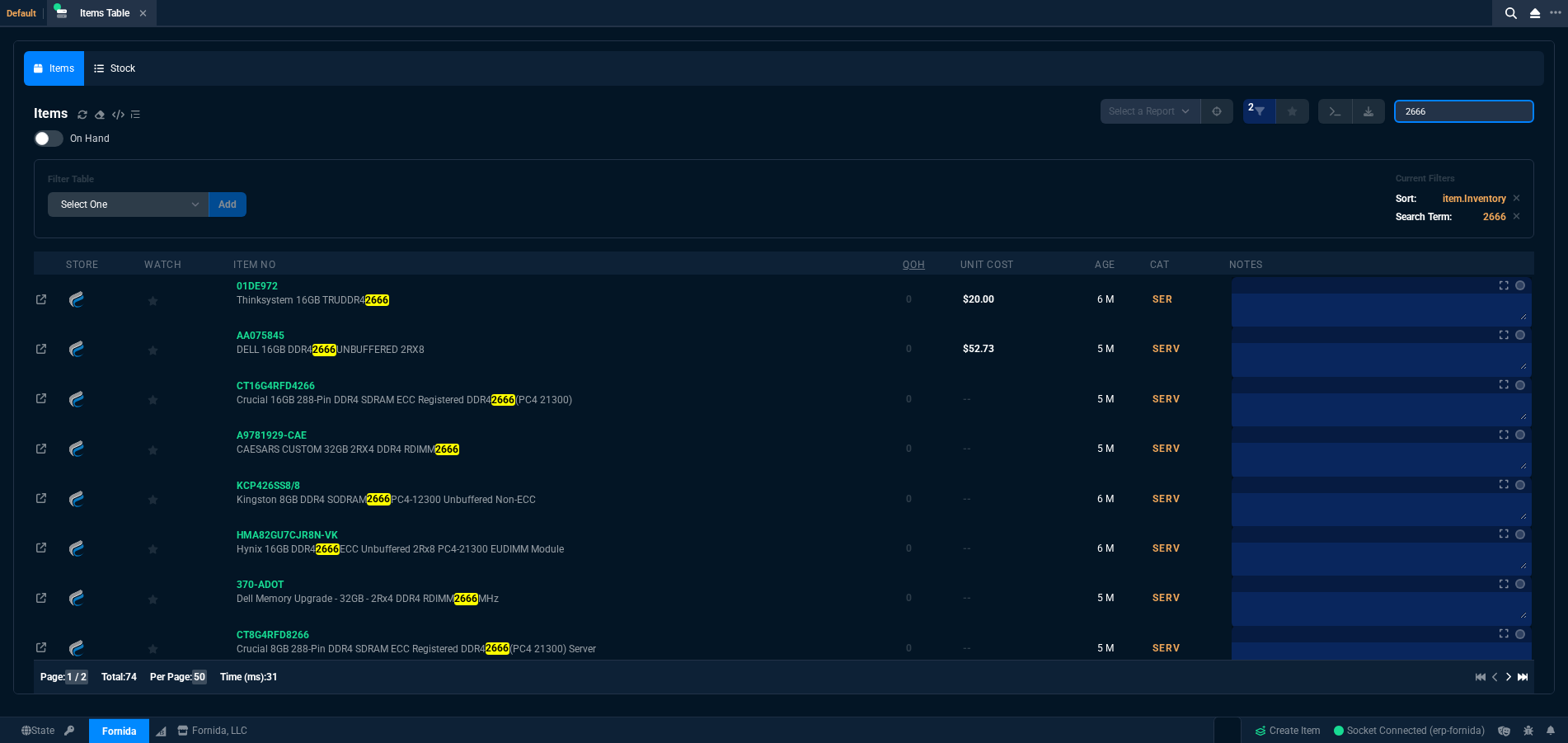
type input "2666"
click at [925, 260] on div "QOH" at bounding box center [913, 264] width 23 height 13
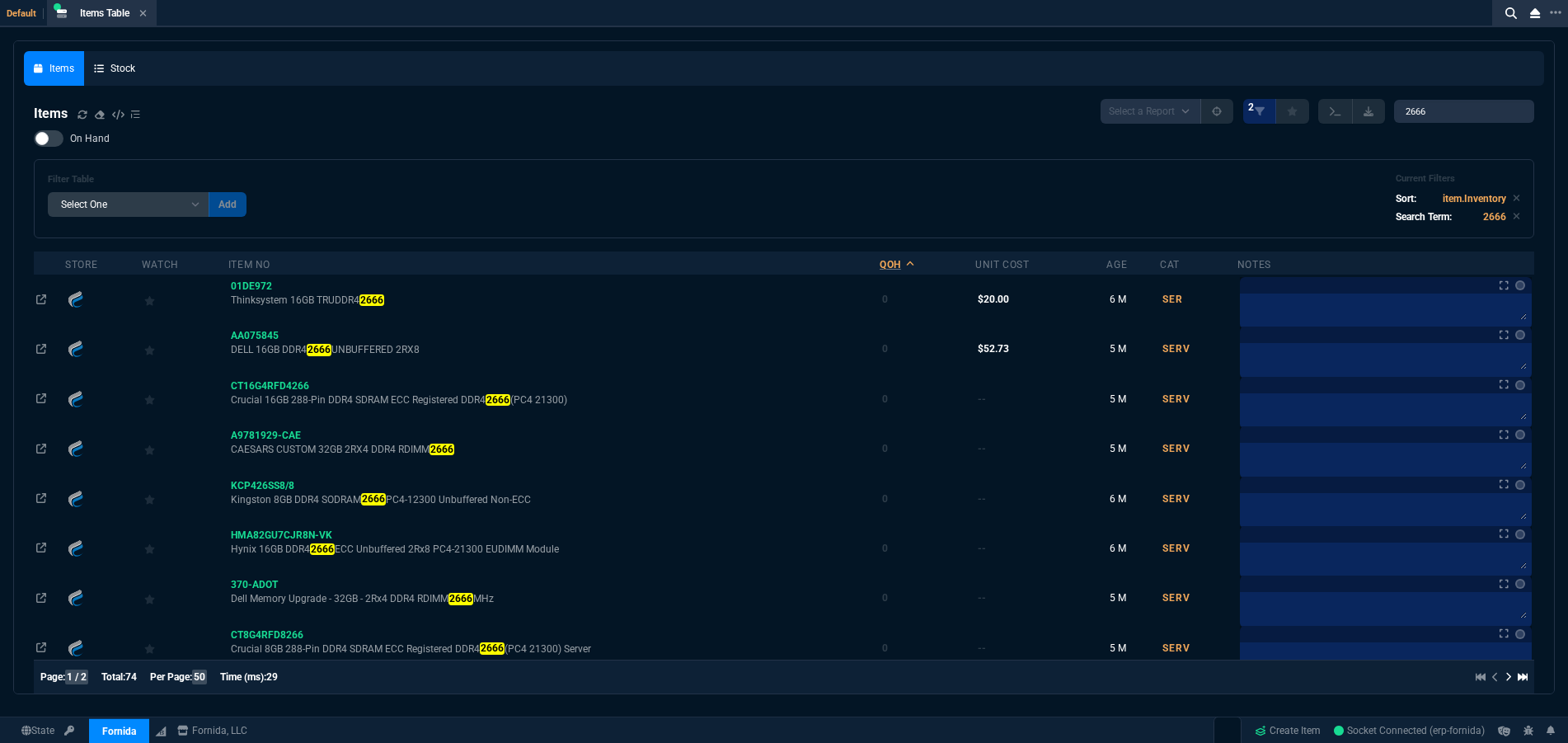
click at [900, 264] on div "QOH" at bounding box center [891, 264] width 22 height 13
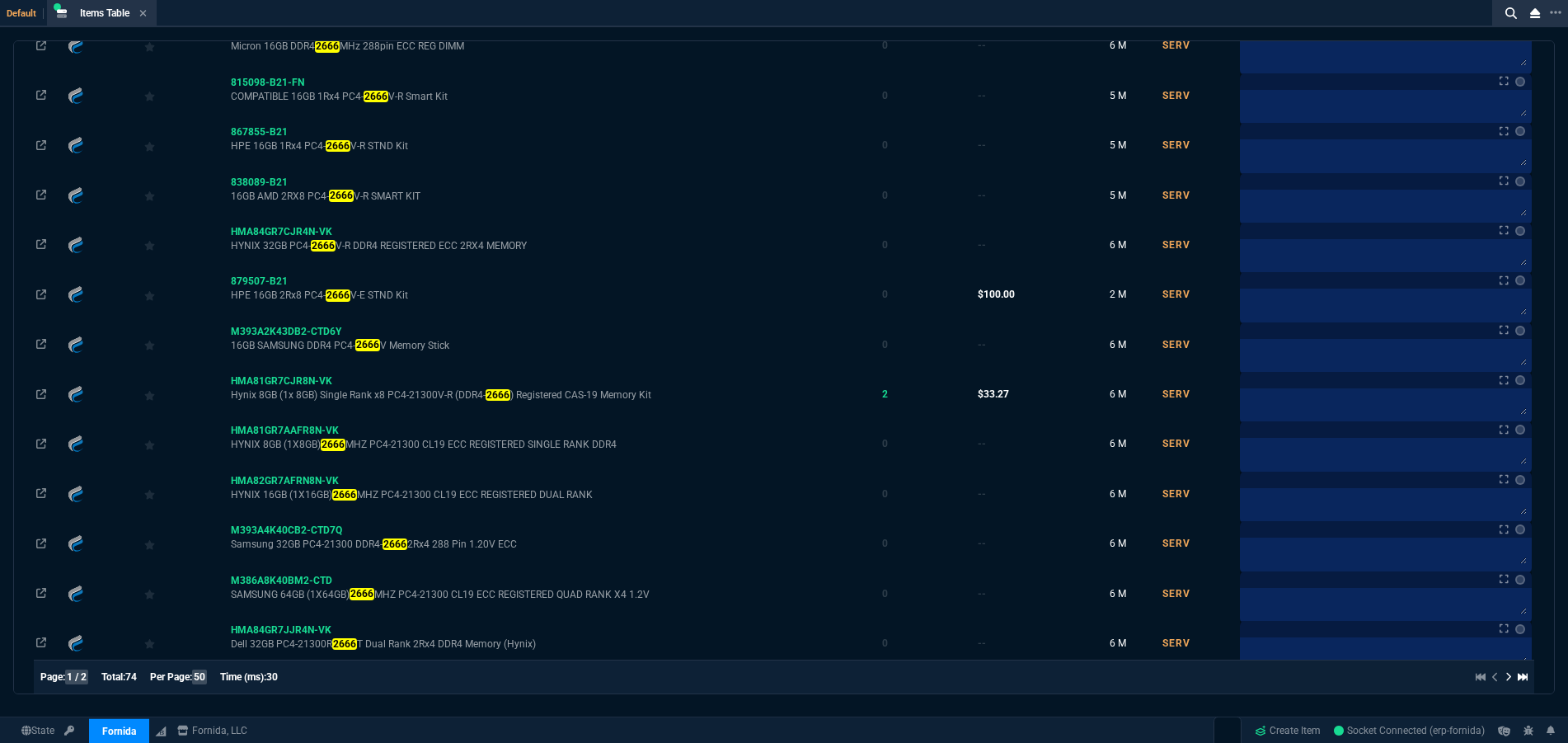
scroll to position [2131, 0]
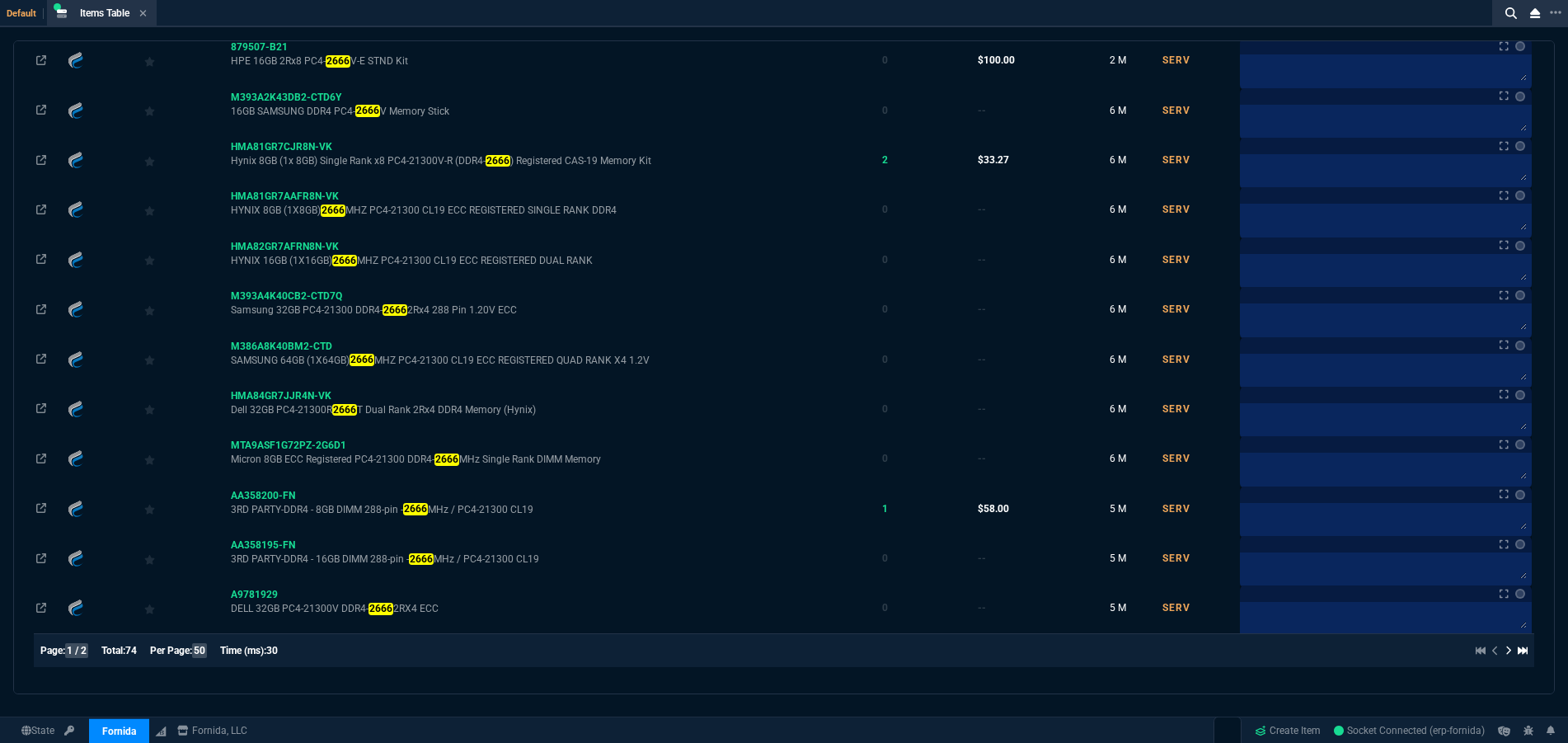
click at [1505, 652] on icon at bounding box center [1508, 650] width 7 height 10
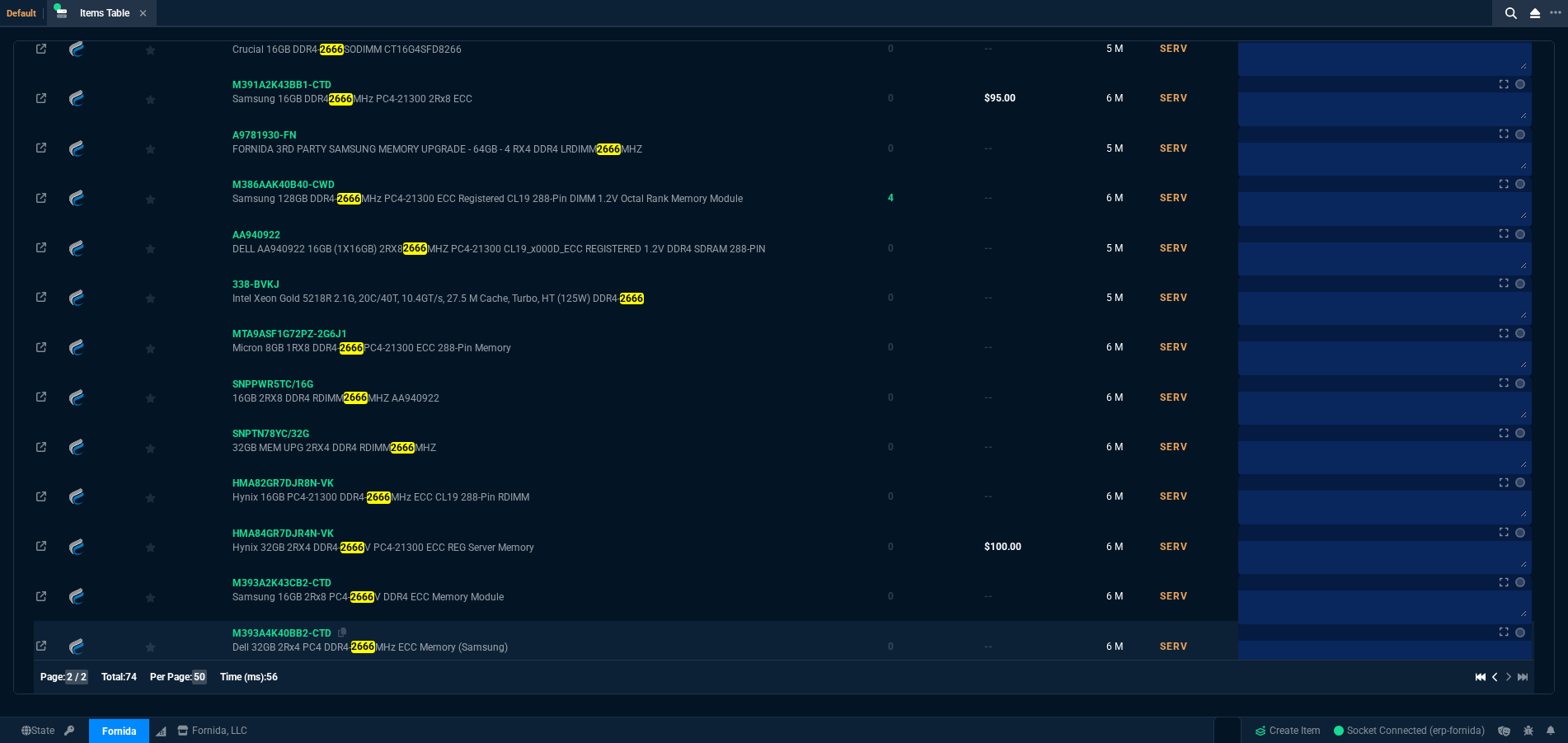
scroll to position [0, 0]
